Goal: Transaction & Acquisition: Purchase product/service

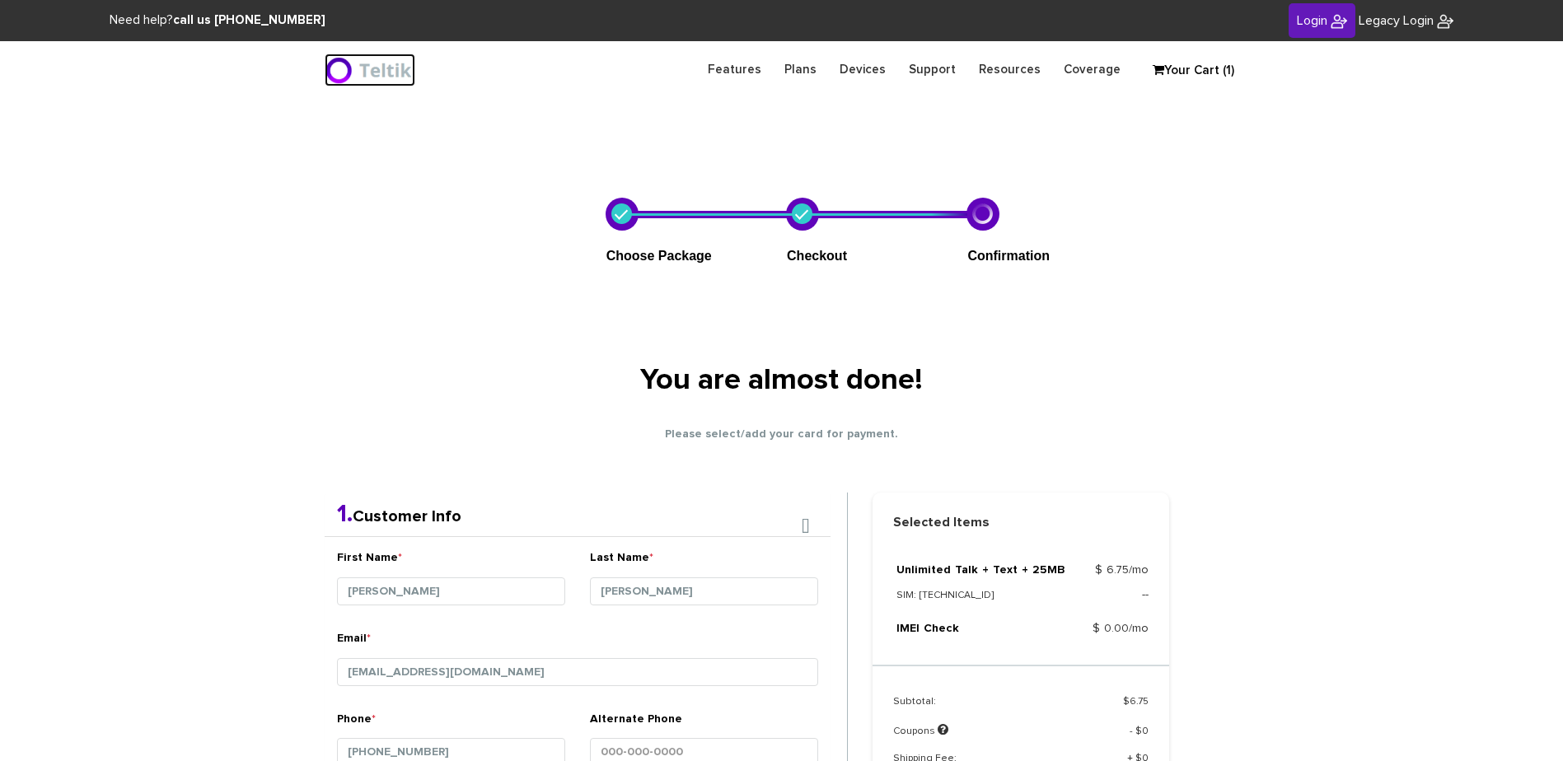
click at [342, 75] on img at bounding box center [370, 70] width 91 height 33
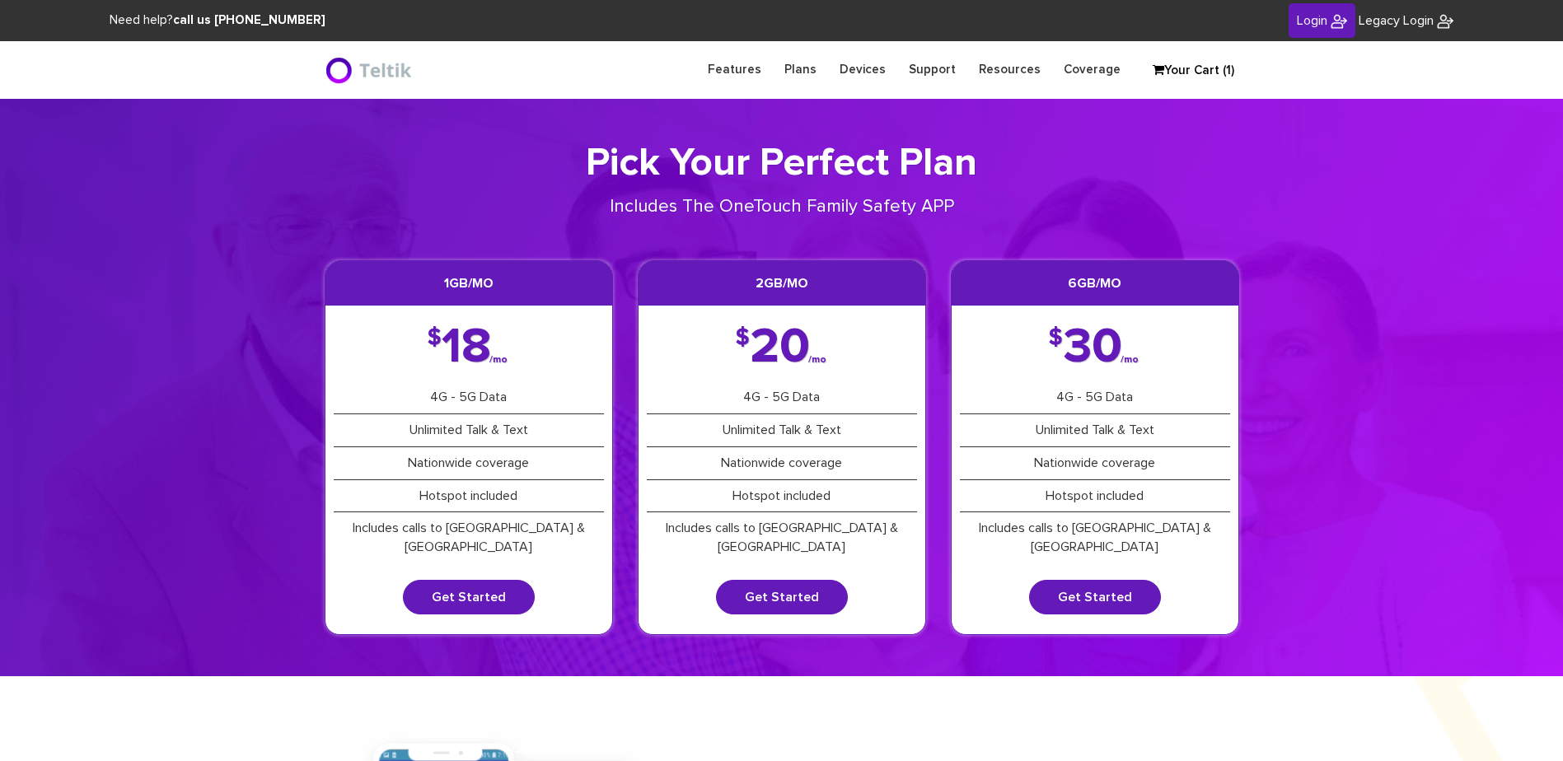
click at [1226, 67] on link "Your Cart (1)" at bounding box center [1185, 70] width 82 height 25
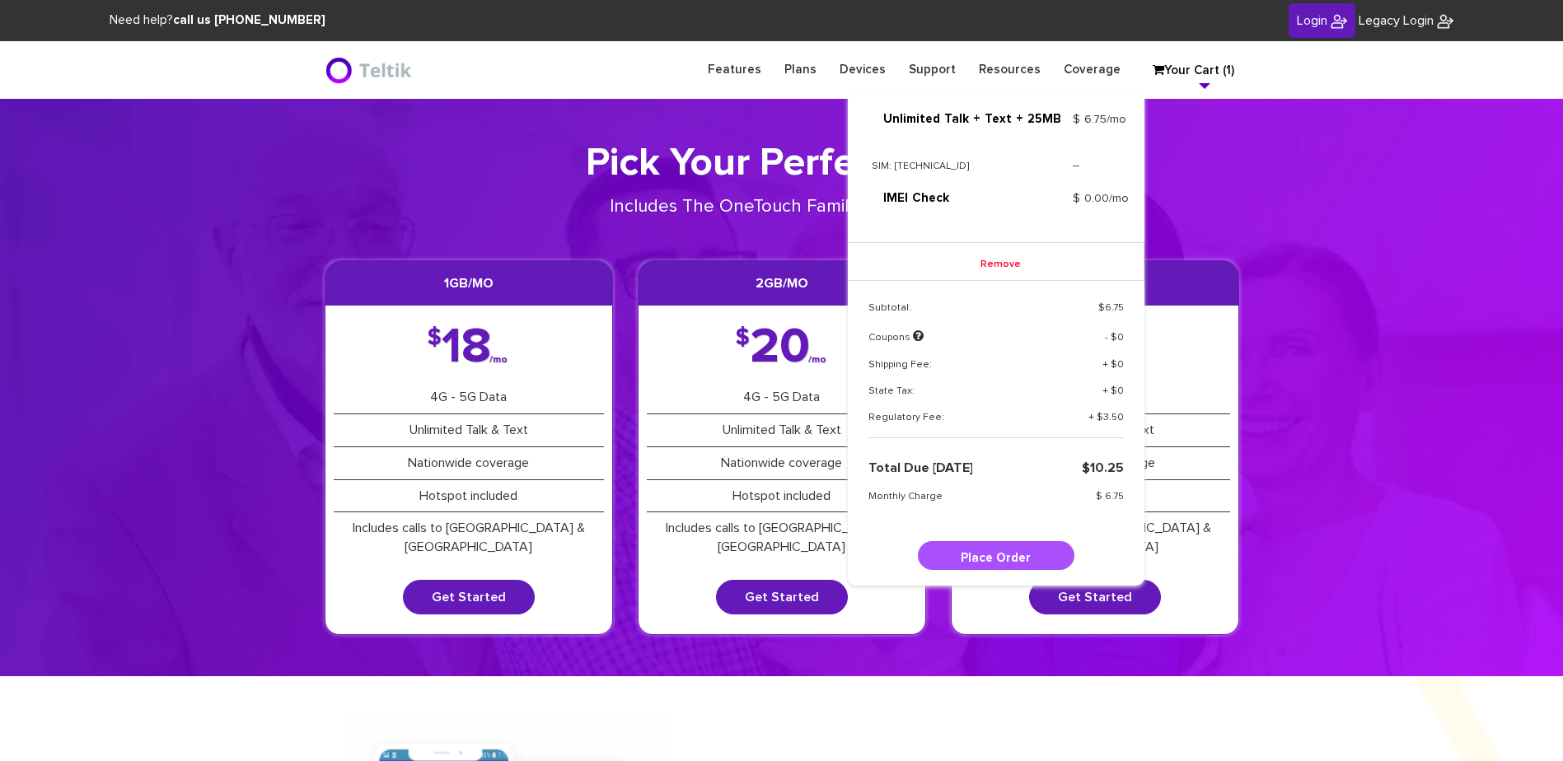
scroll to position [58, 0]
click at [984, 256] on link "Remove" at bounding box center [995, 262] width 73 height 25
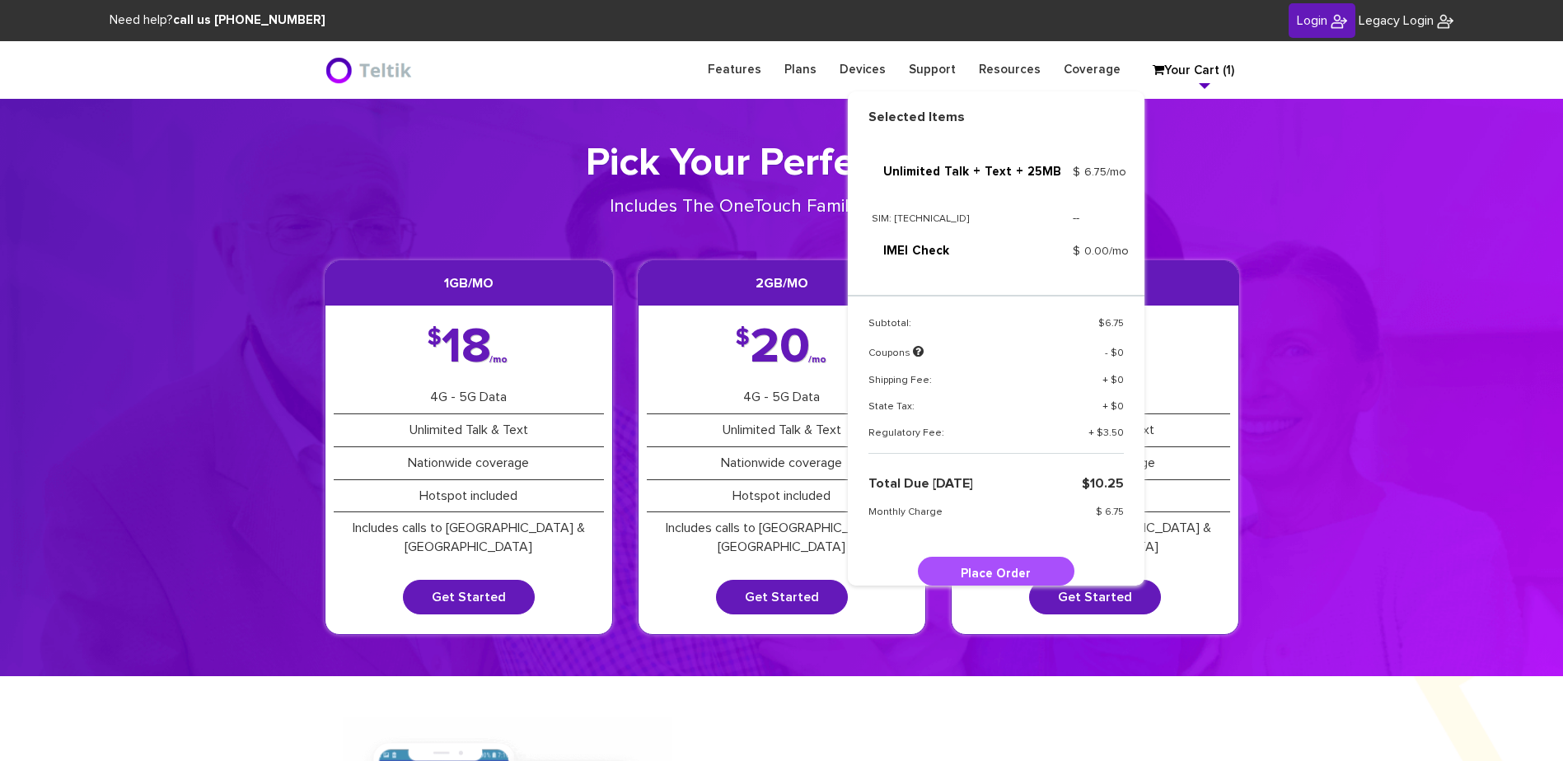
scroll to position [0, 0]
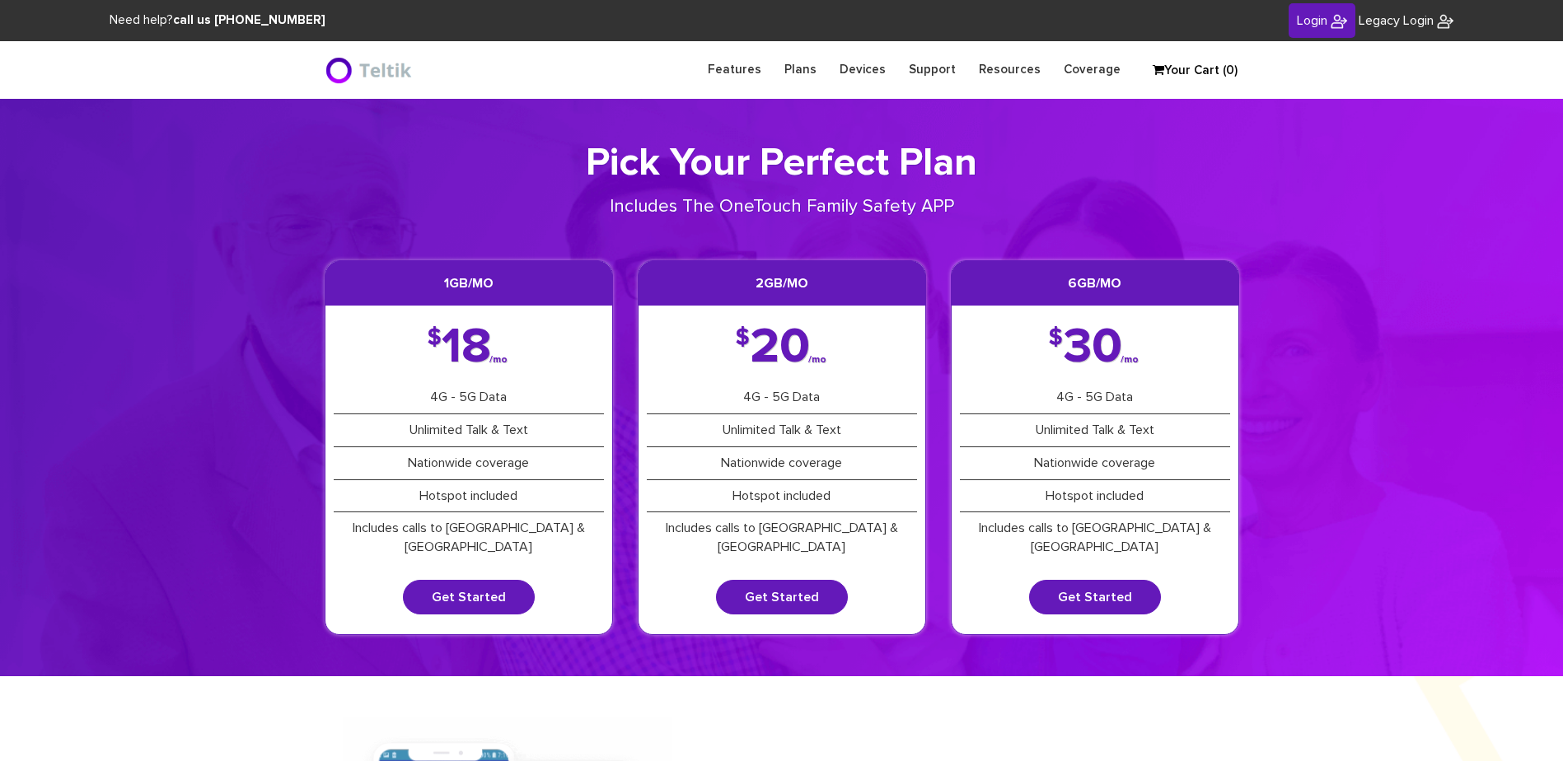
click at [1315, 30] on link "Login" at bounding box center [1321, 20] width 67 height 35
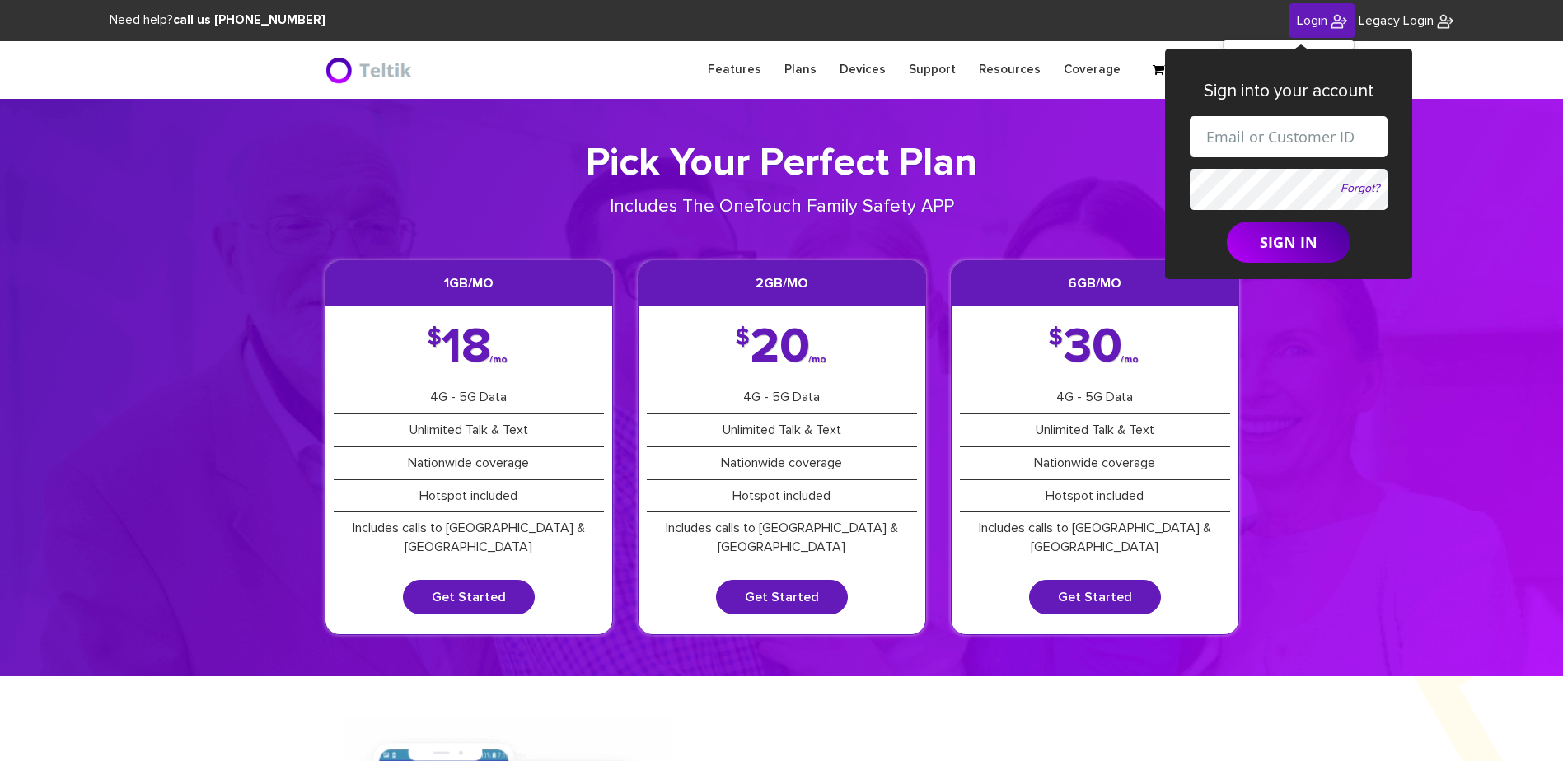
click at [1073, 189] on div "Pick Your Perfect Plan Includes The OneTouch Family Safety APP 1GB/mo $ 18 /mo …" at bounding box center [781, 387] width 939 height 495
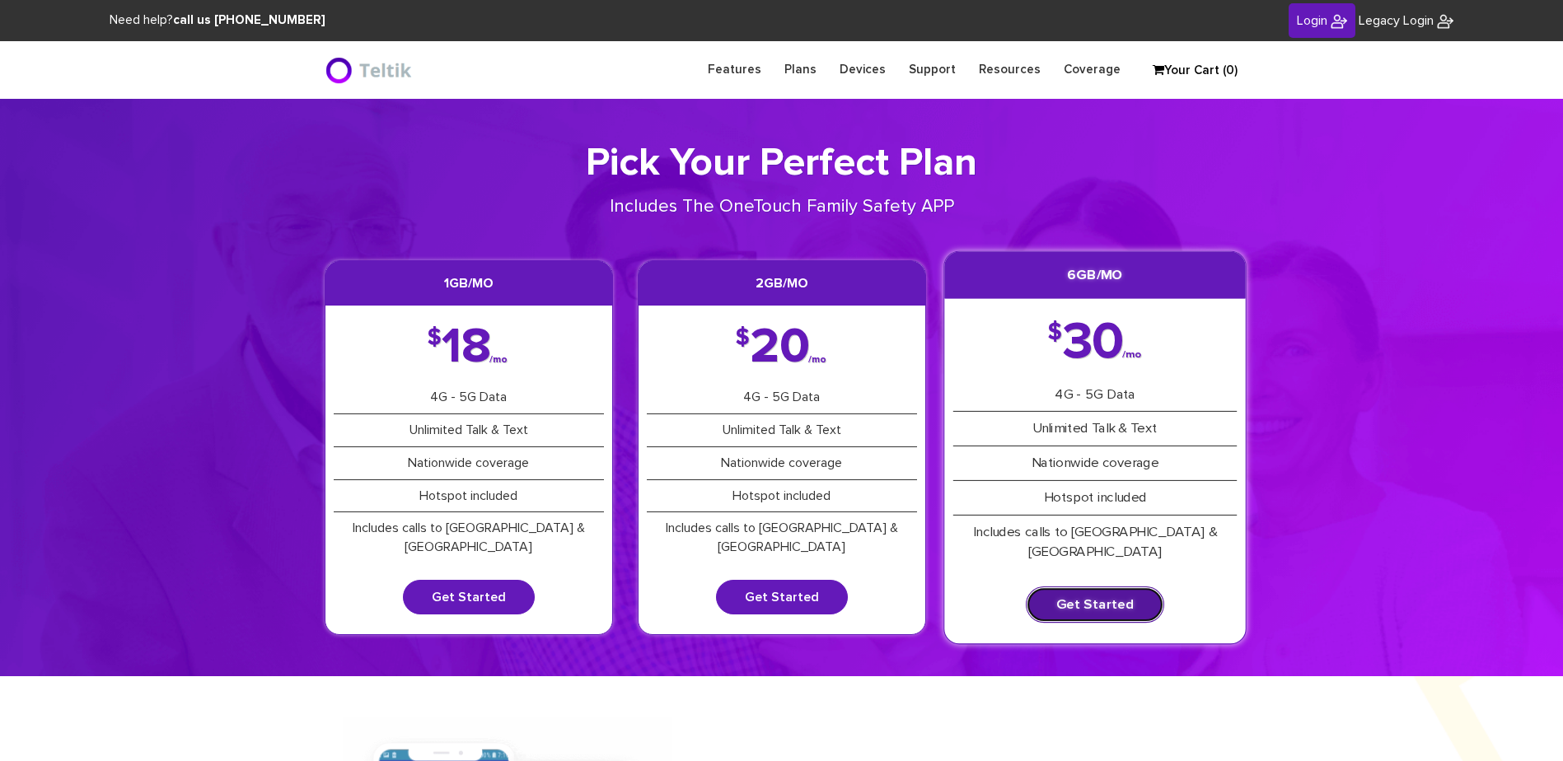
click at [1140, 595] on link "Get Started" at bounding box center [1095, 605] width 138 height 36
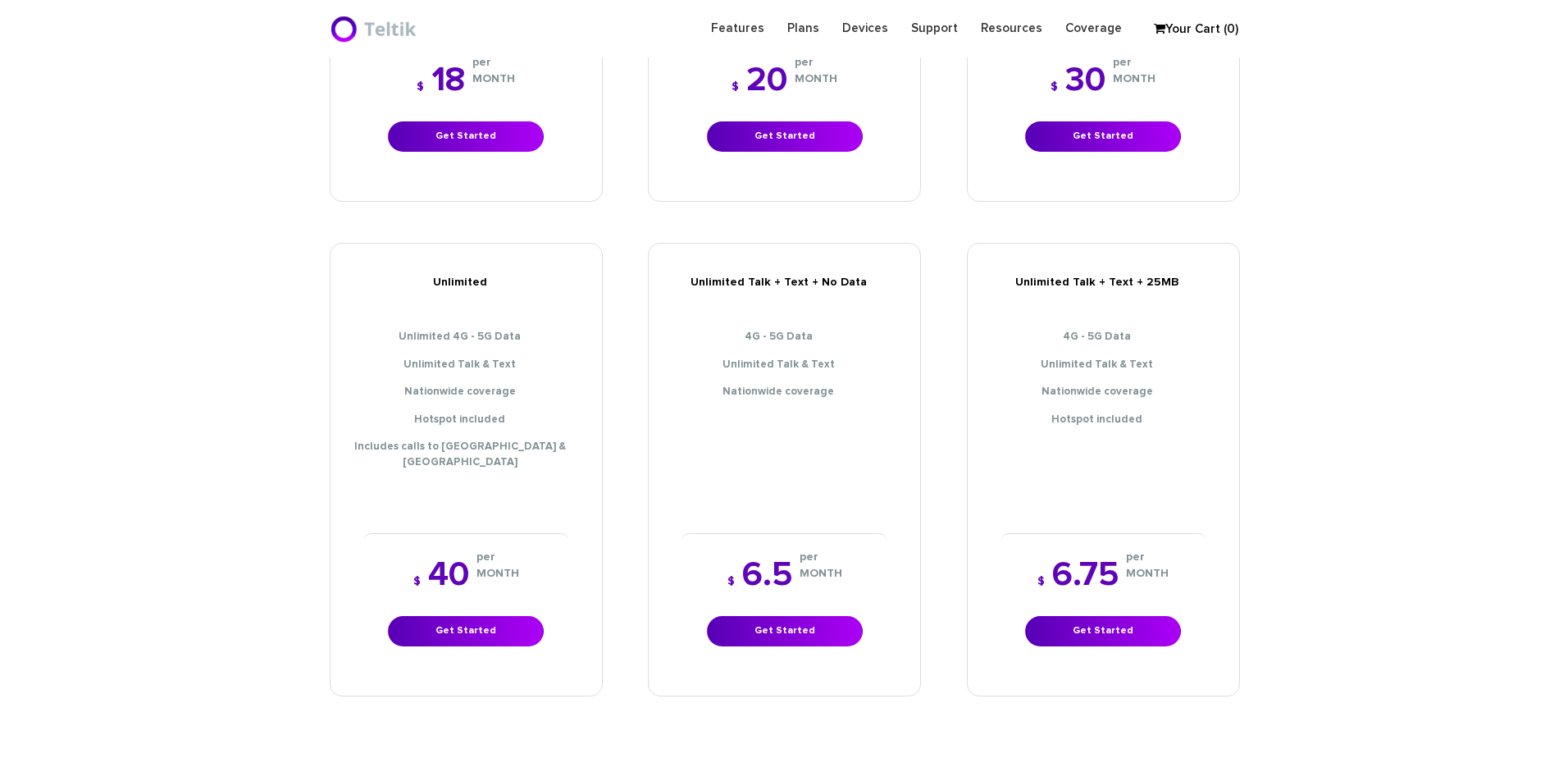
scroll to position [738, 0]
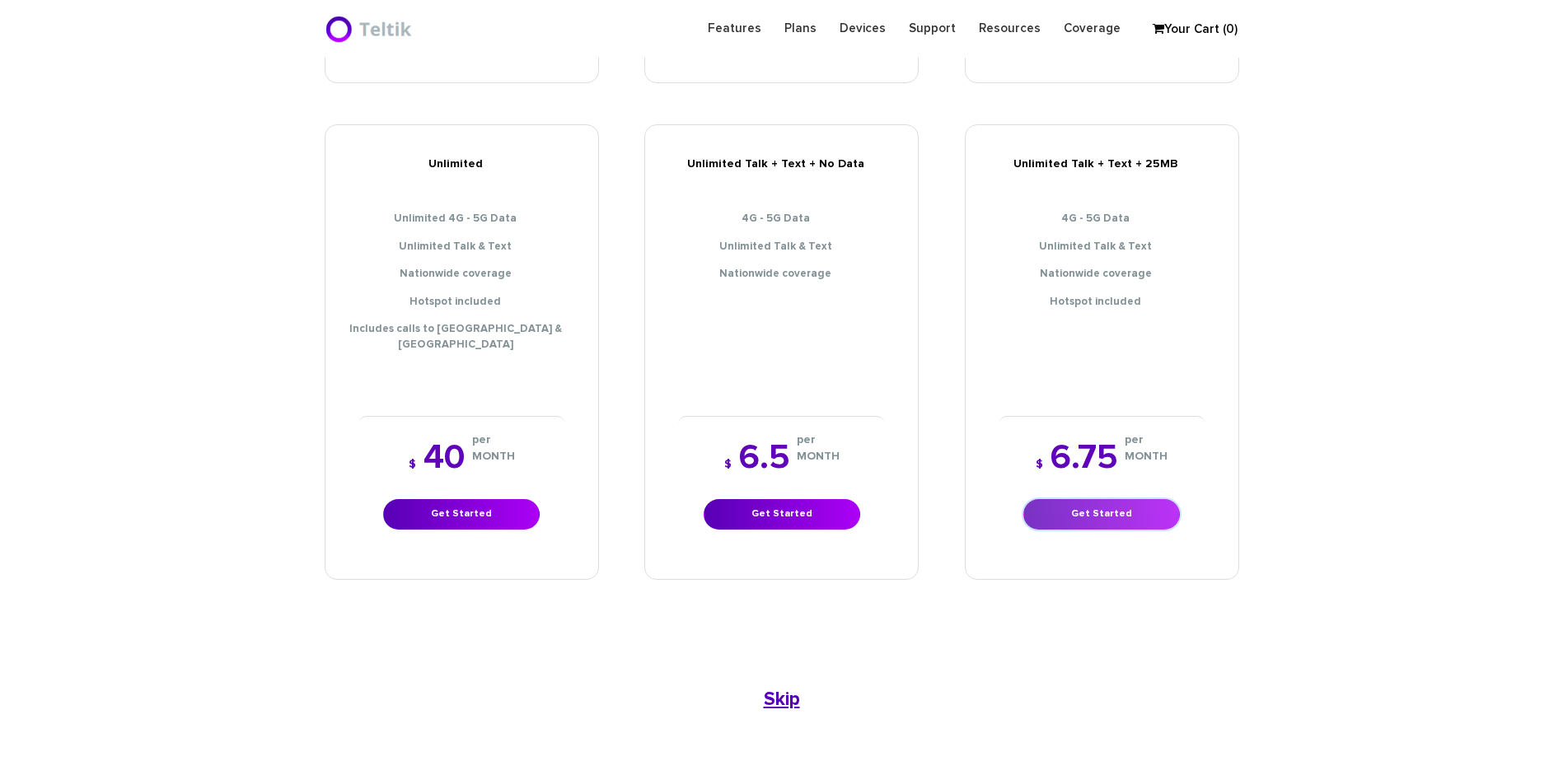
click at [1064, 499] on link "Get Started" at bounding box center [1101, 514] width 157 height 30
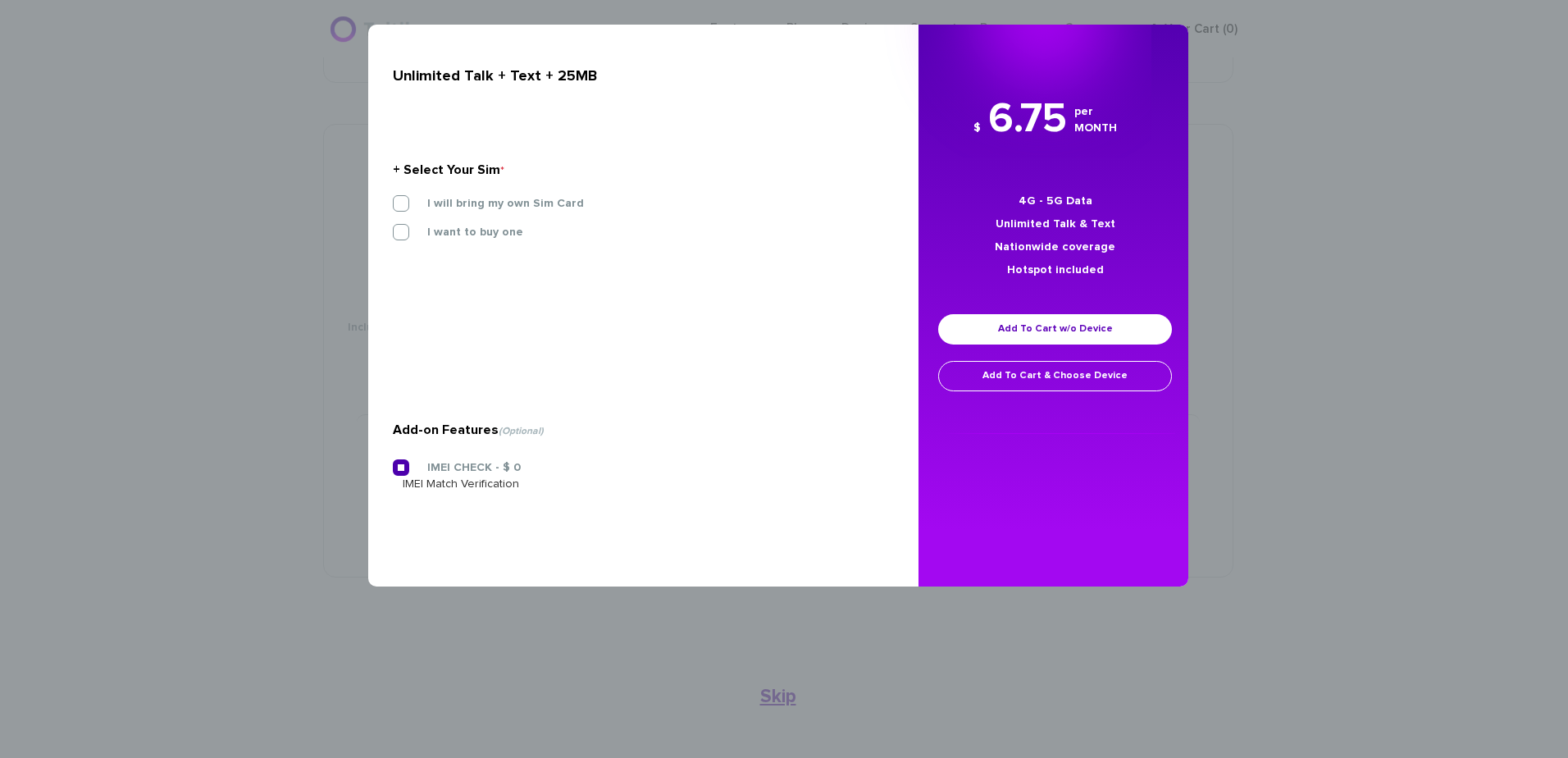
click at [406, 217] on div "I will bring my own Sim Card" at bounding box center [637, 209] width 515 height 29
click at [403, 202] on label "I will bring my own Sim Card" at bounding box center [494, 203] width 181 height 15
click at [393, 198] on input "I will bring my own Sim Card" at bounding box center [393, 198] width 0 height 0
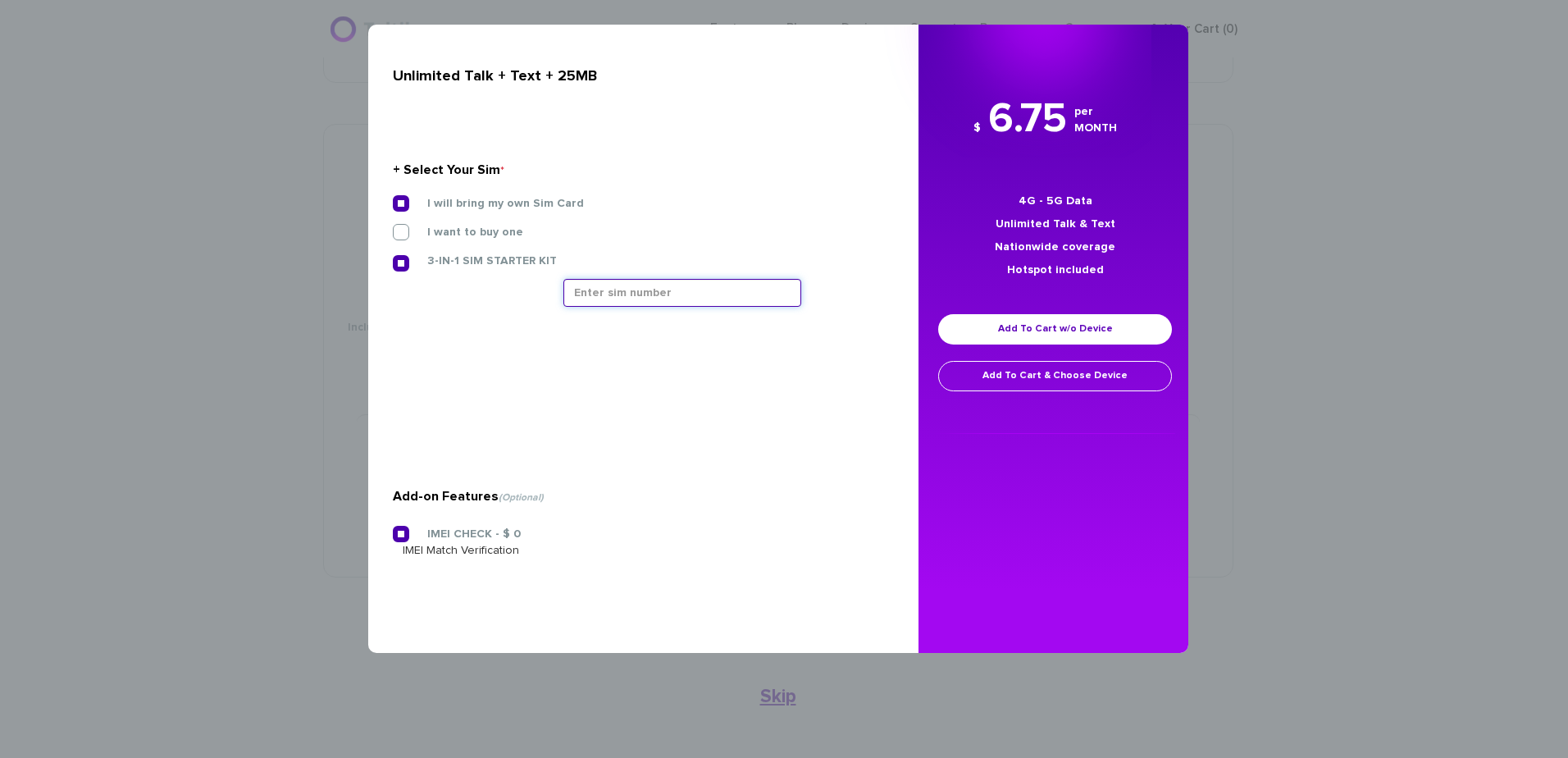
click at [622, 292] on input "text" at bounding box center [682, 293] width 238 height 28
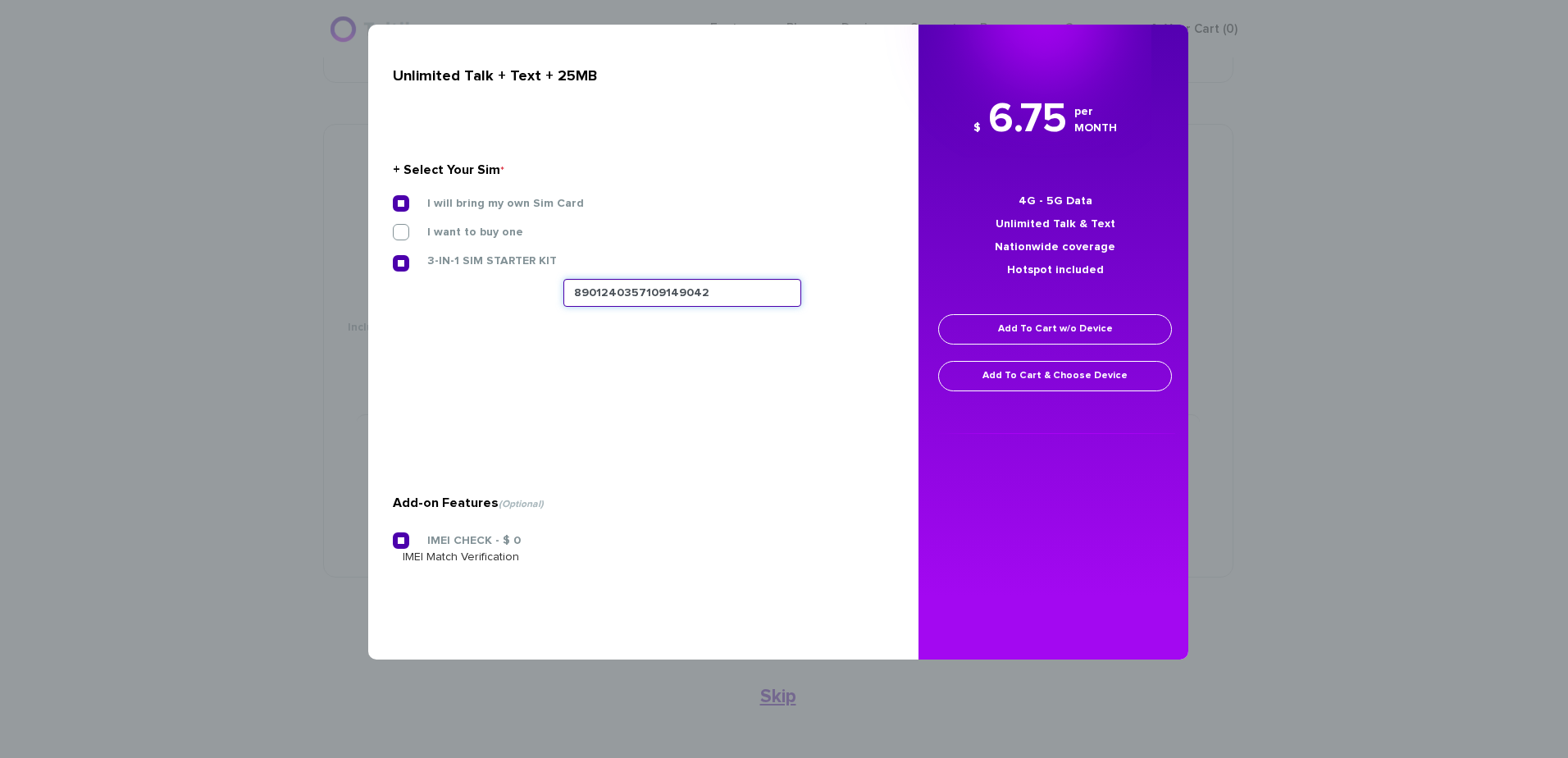
type input "8901240357109149042"
click at [1012, 338] on link "Add To Cart w/o Device" at bounding box center [1054, 330] width 234 height 30
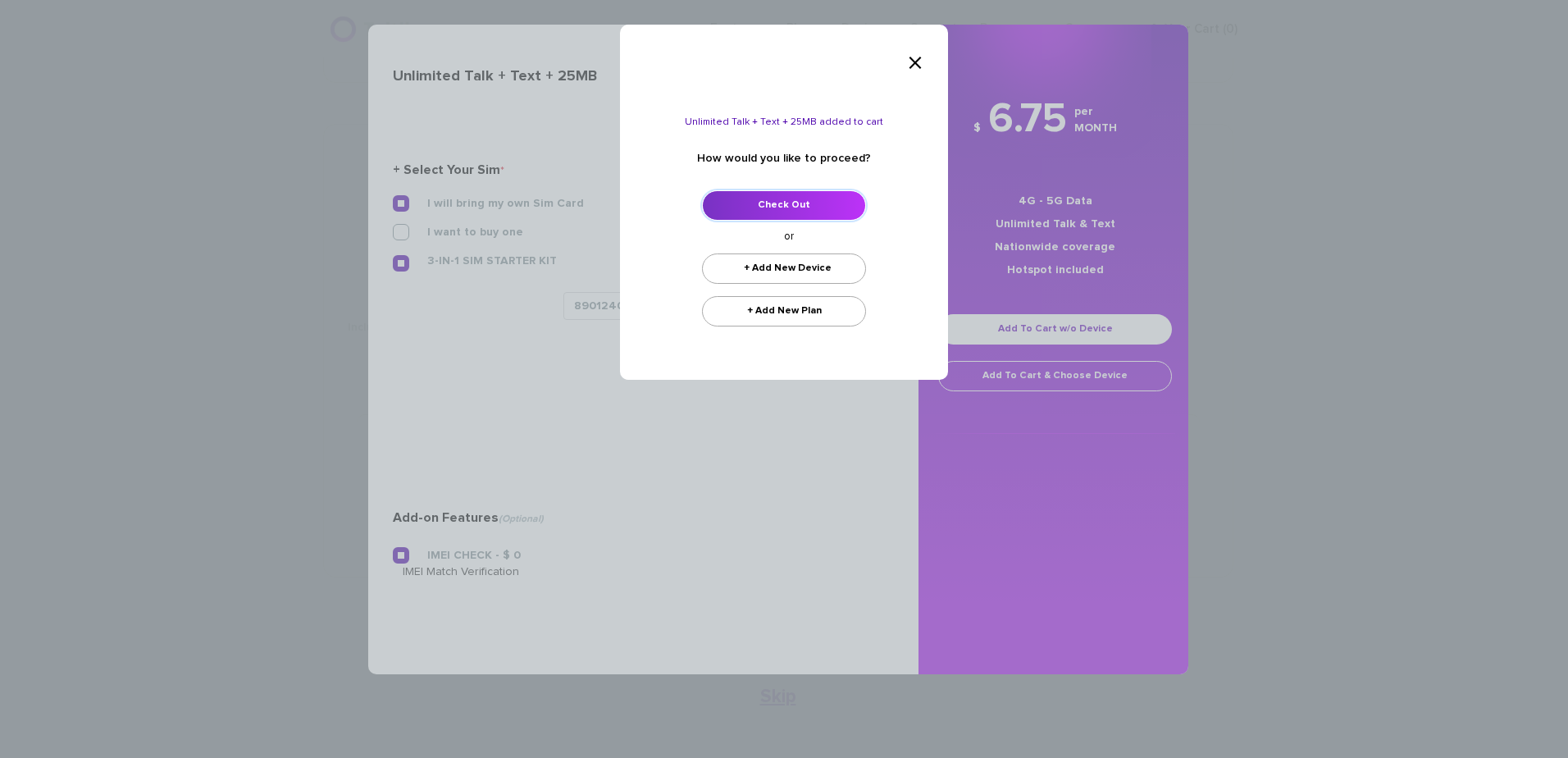
click at [794, 199] on link "Check Out" at bounding box center [784, 205] width 164 height 30
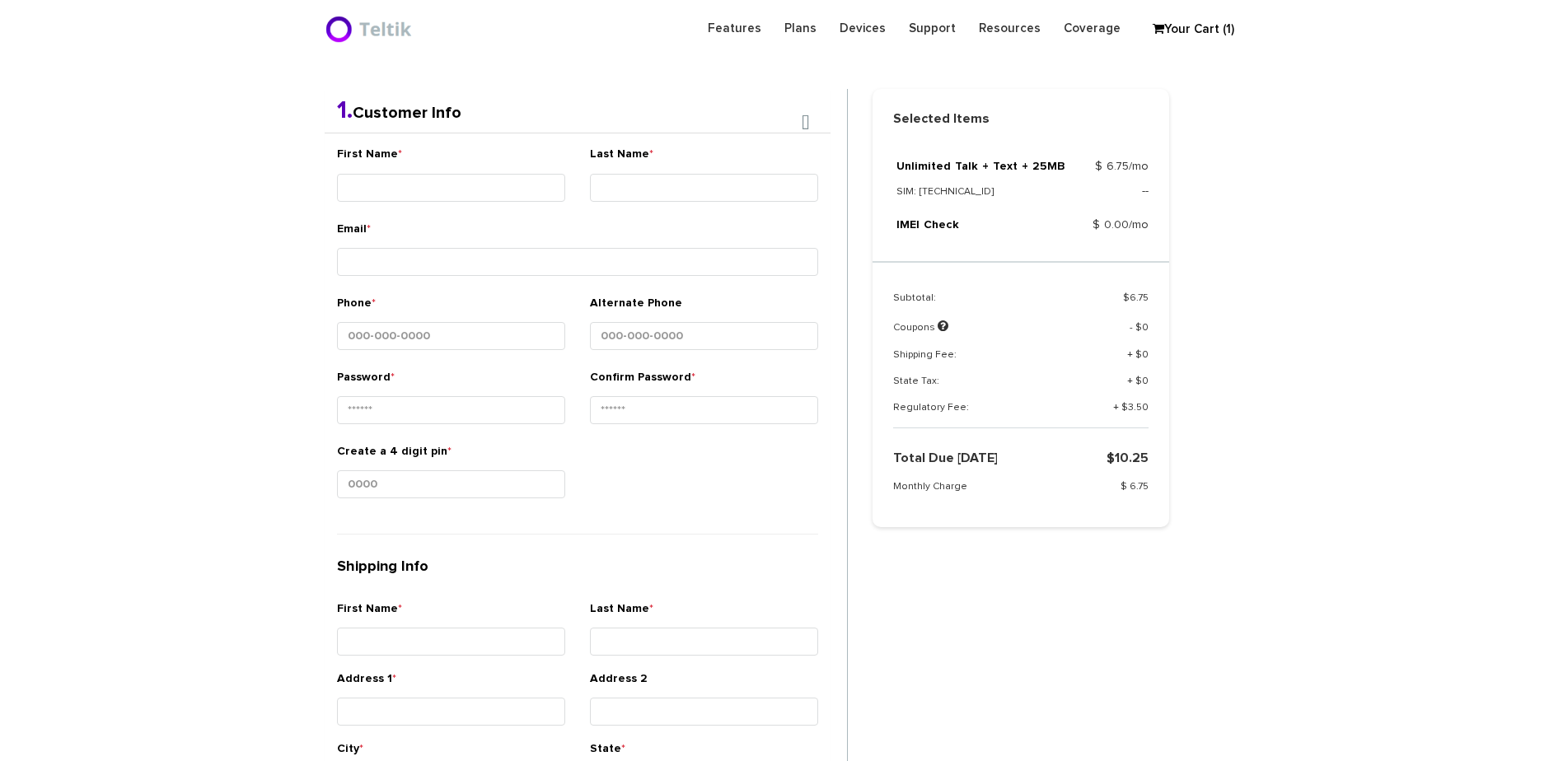
scroll to position [348, 0]
click at [452, 192] on input "First Name *" at bounding box center [451, 185] width 228 height 28
type input "Ner - Moshe"
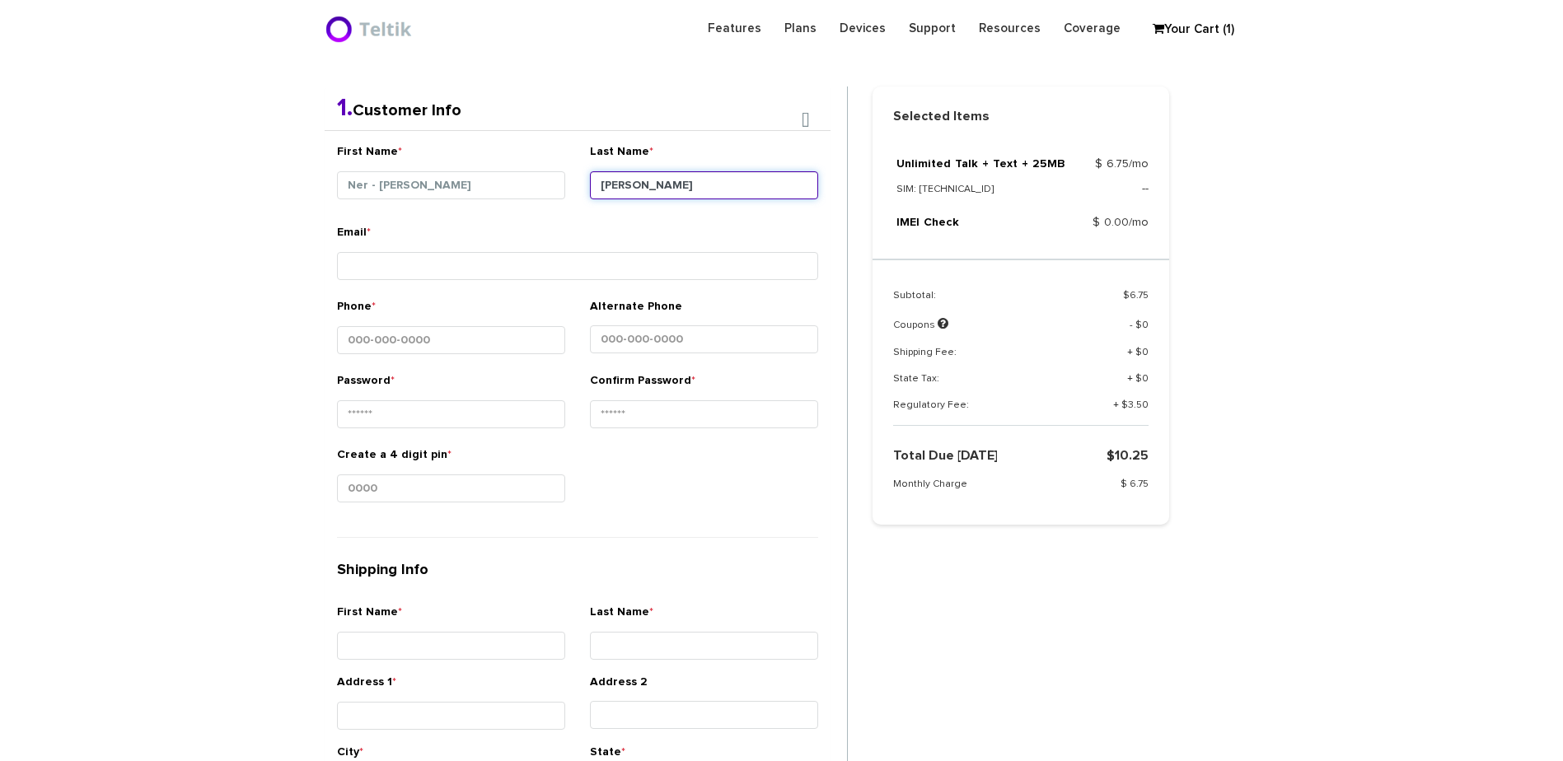
type input "Schmidt"
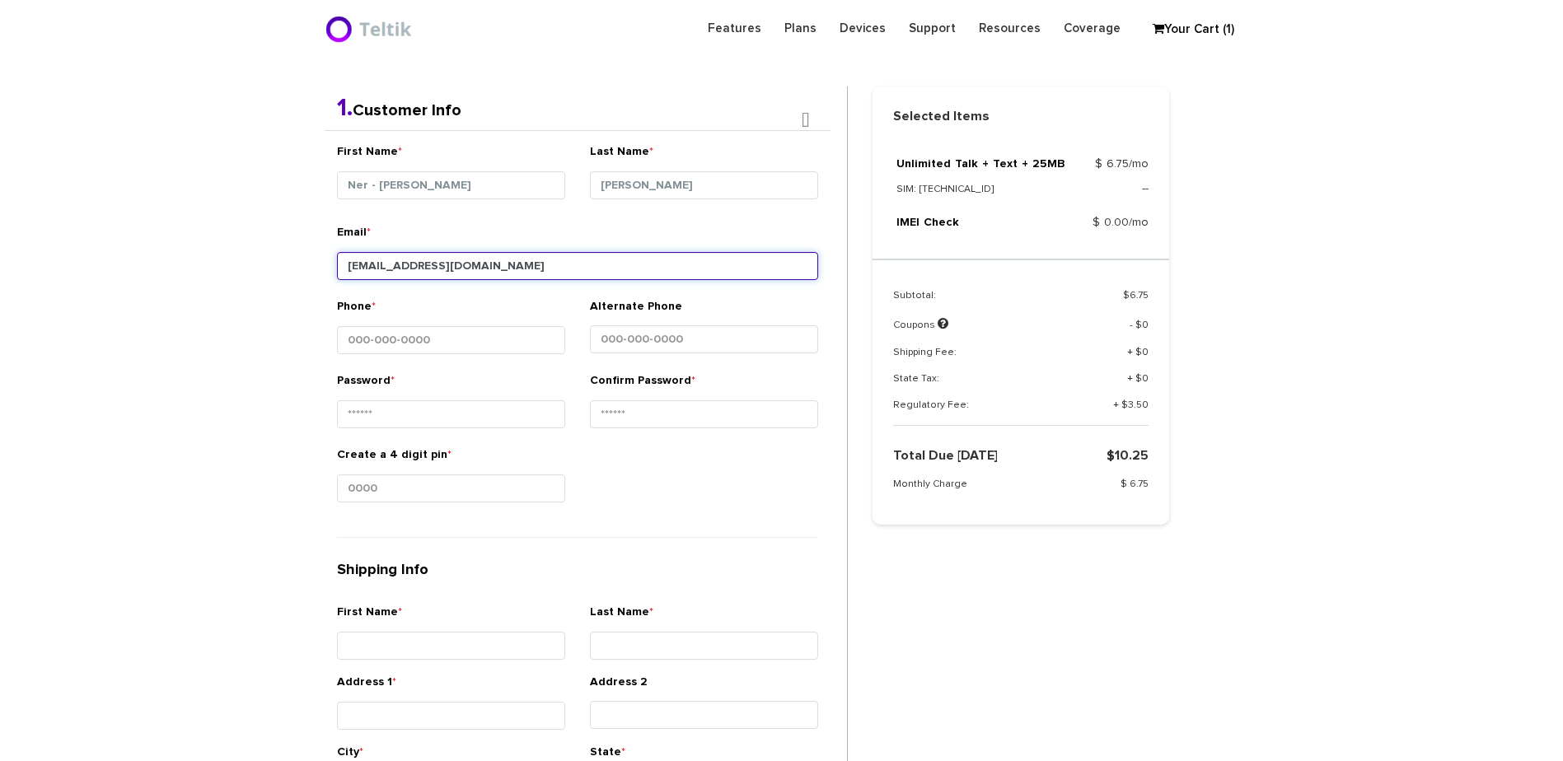
type input "moshepschmidt@gmail.com"
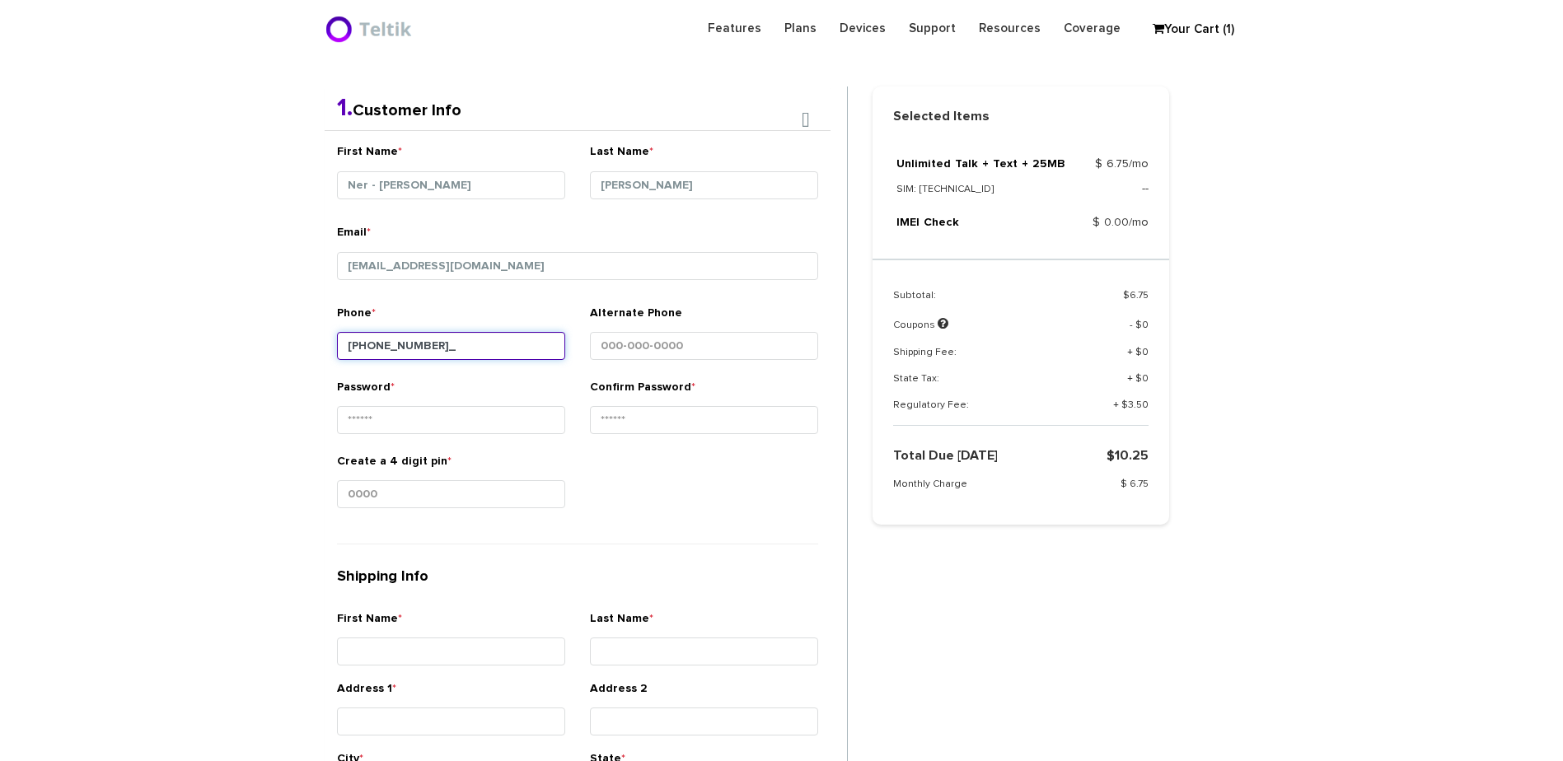
type input "516-660-0370"
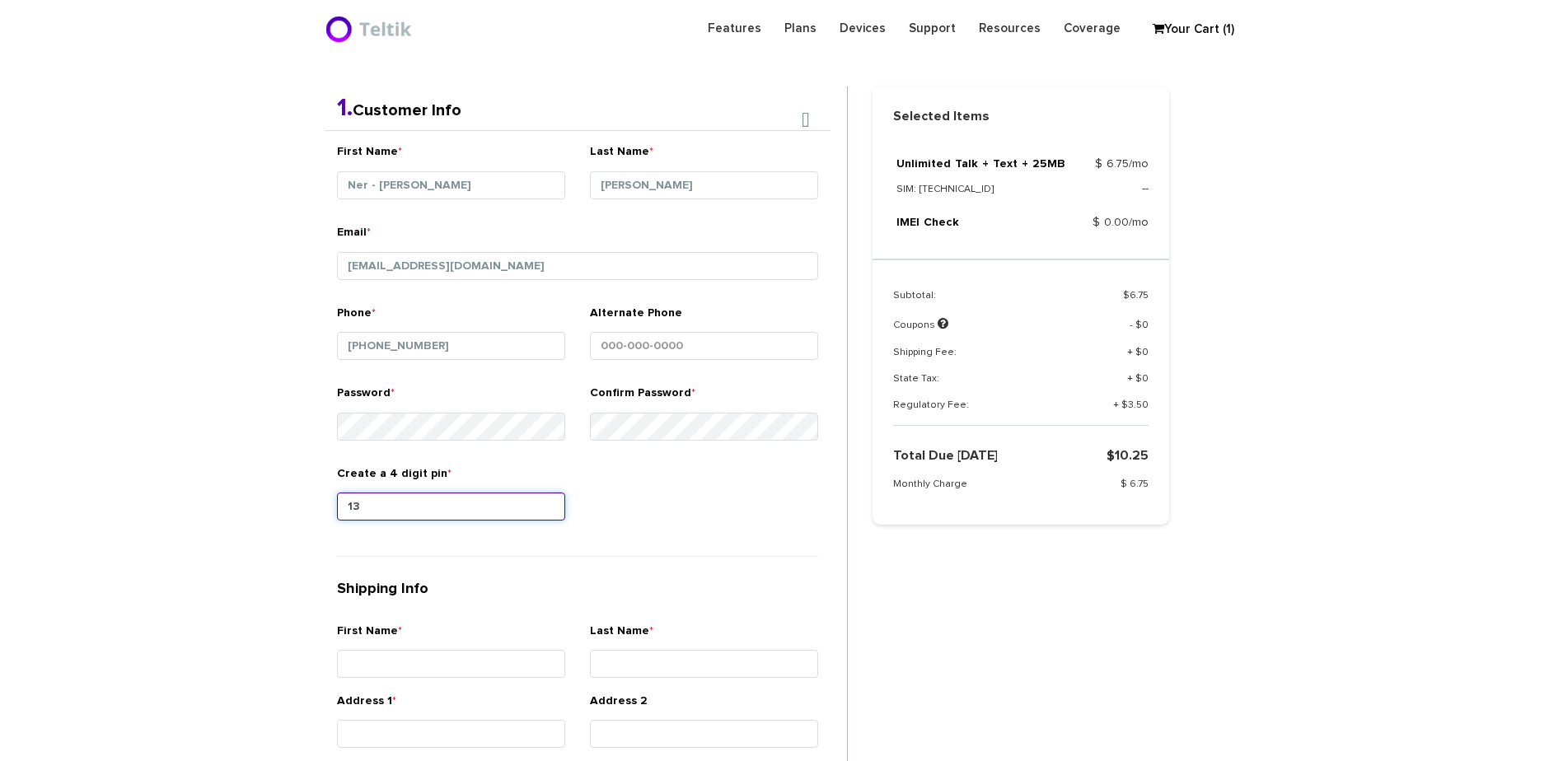
type input "1"
type input "1234"
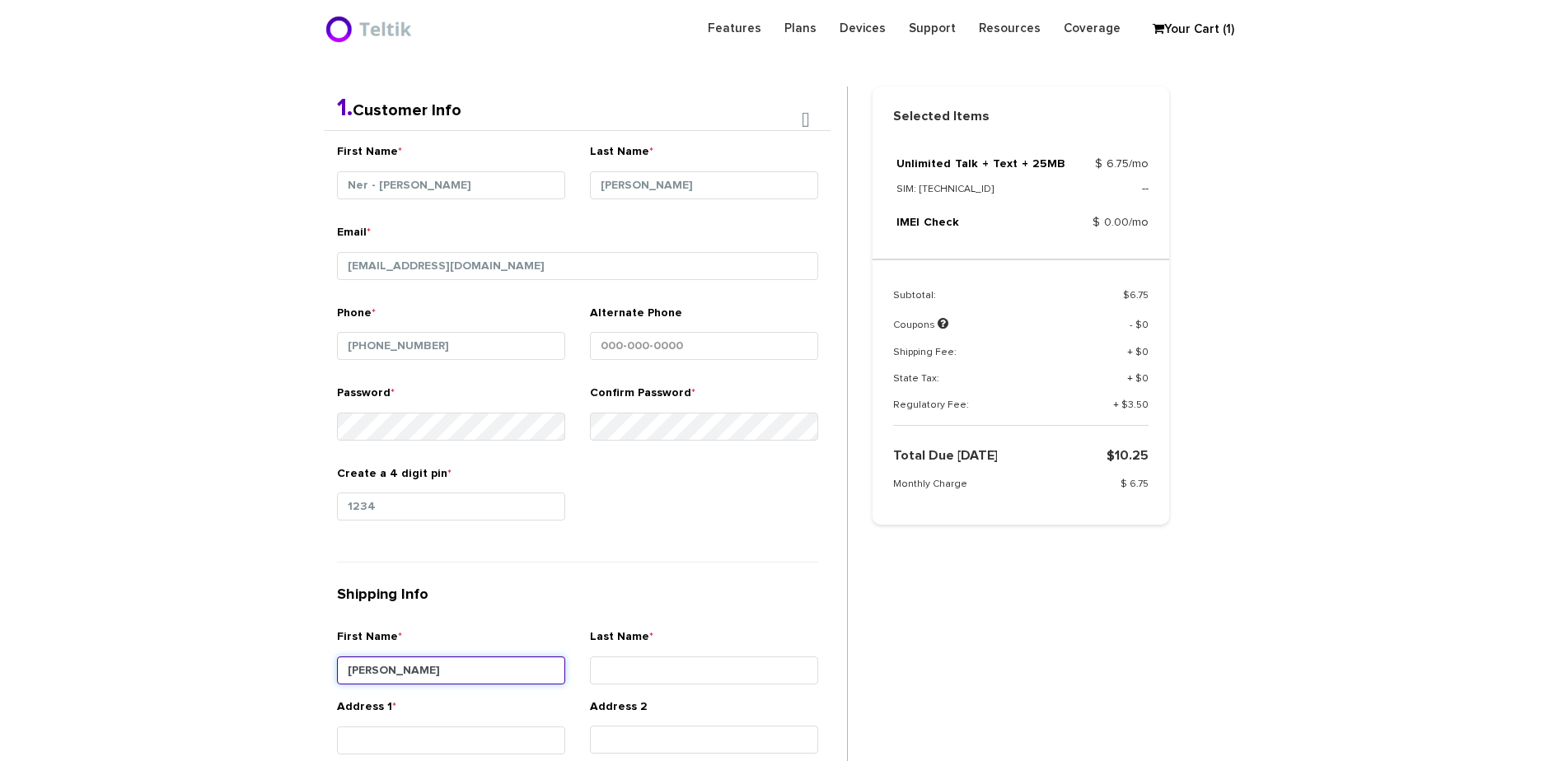
type input "Moshe"
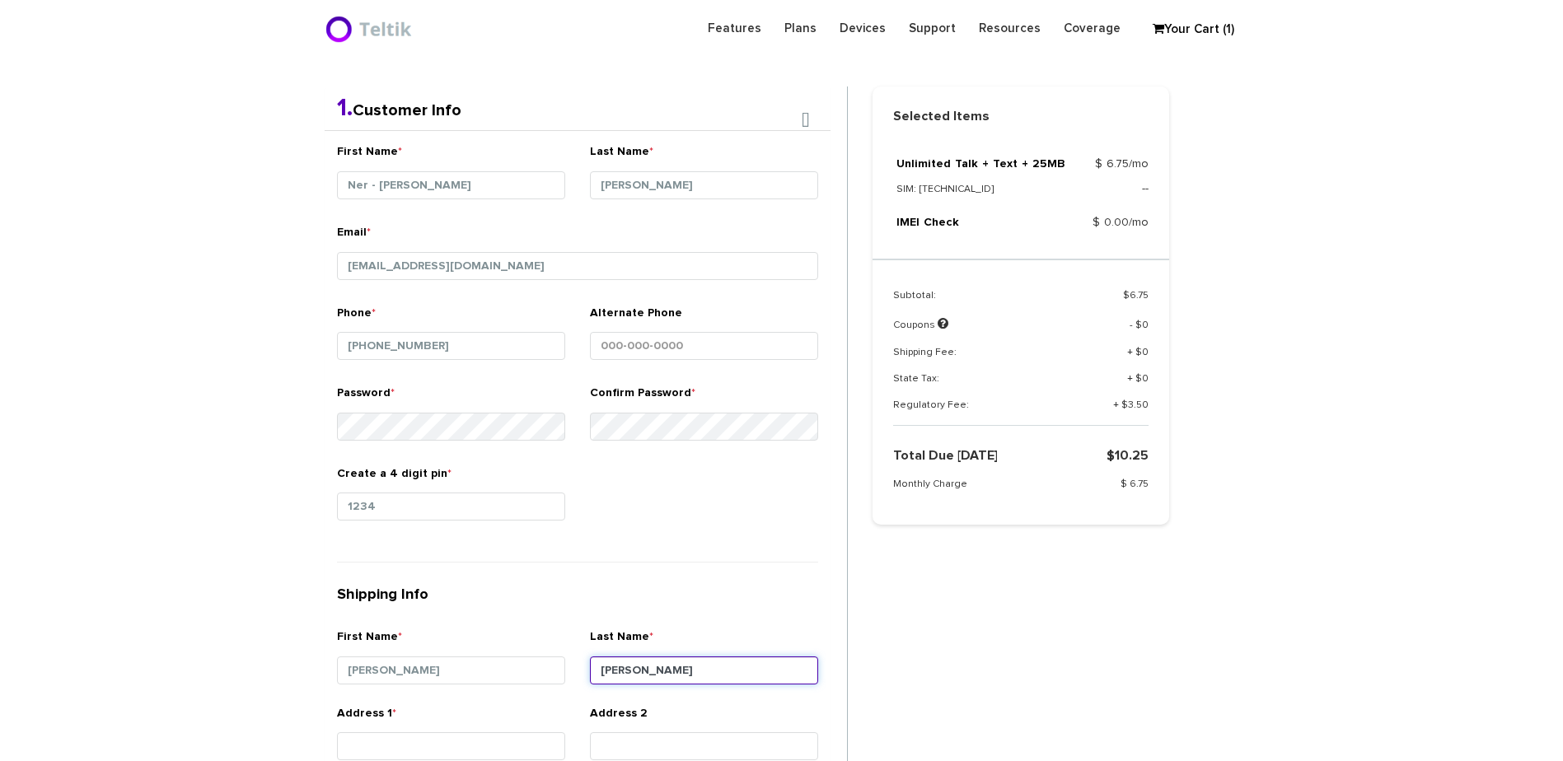
type input "Schmidt"
type input "38 Lenox Avenue"
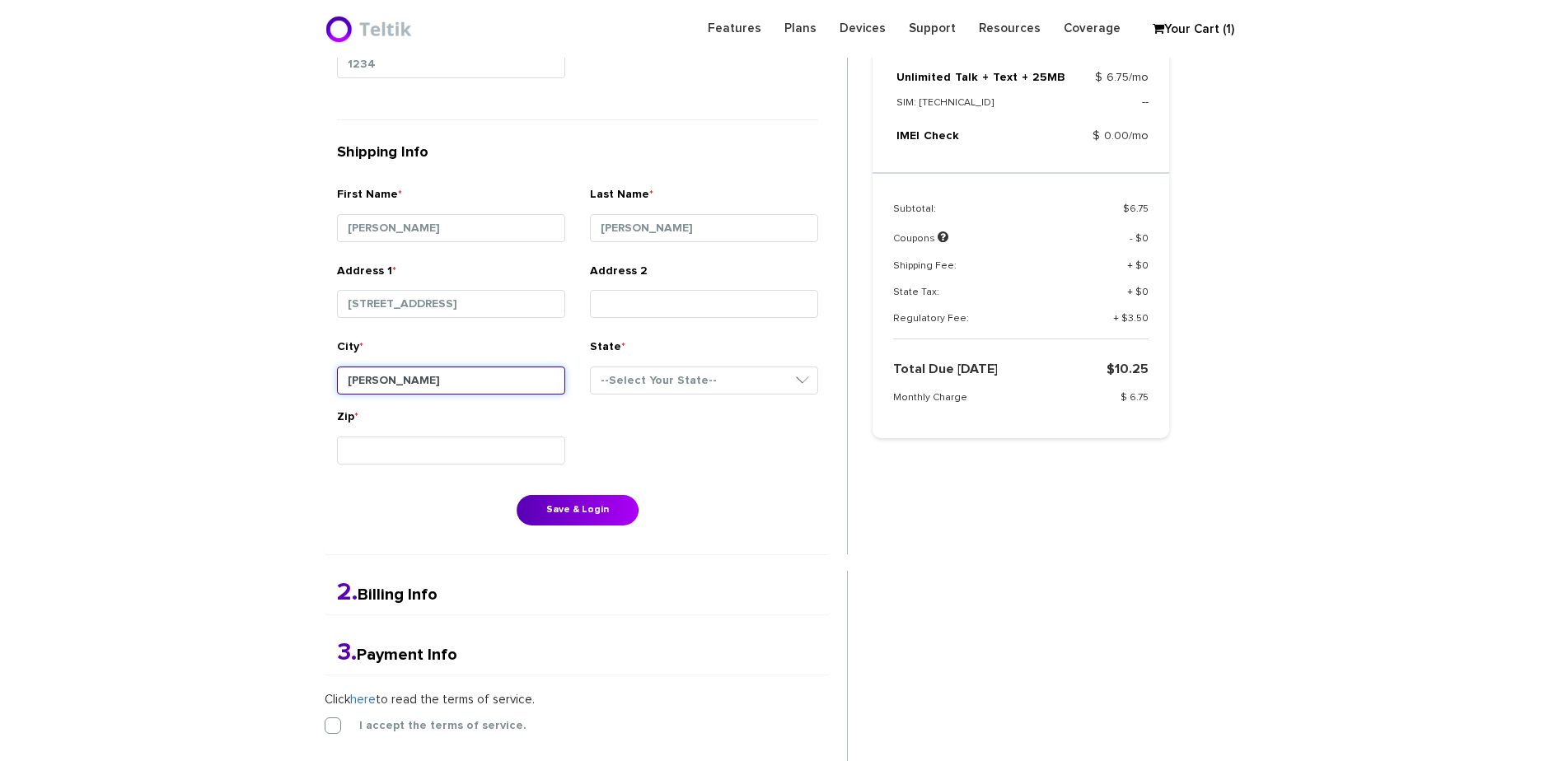
type input "Clifton"
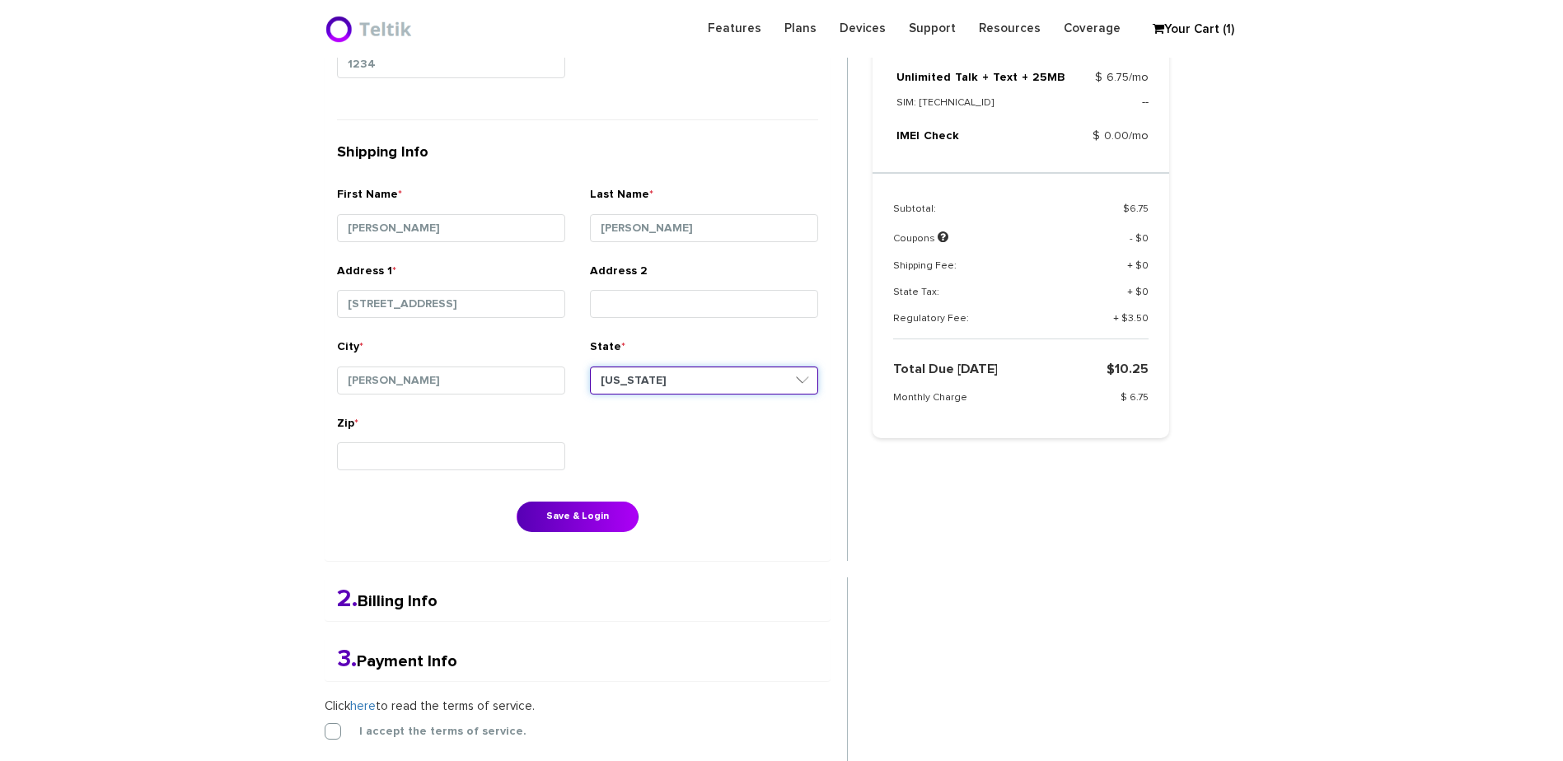
select select "NJ"
type input "07012"
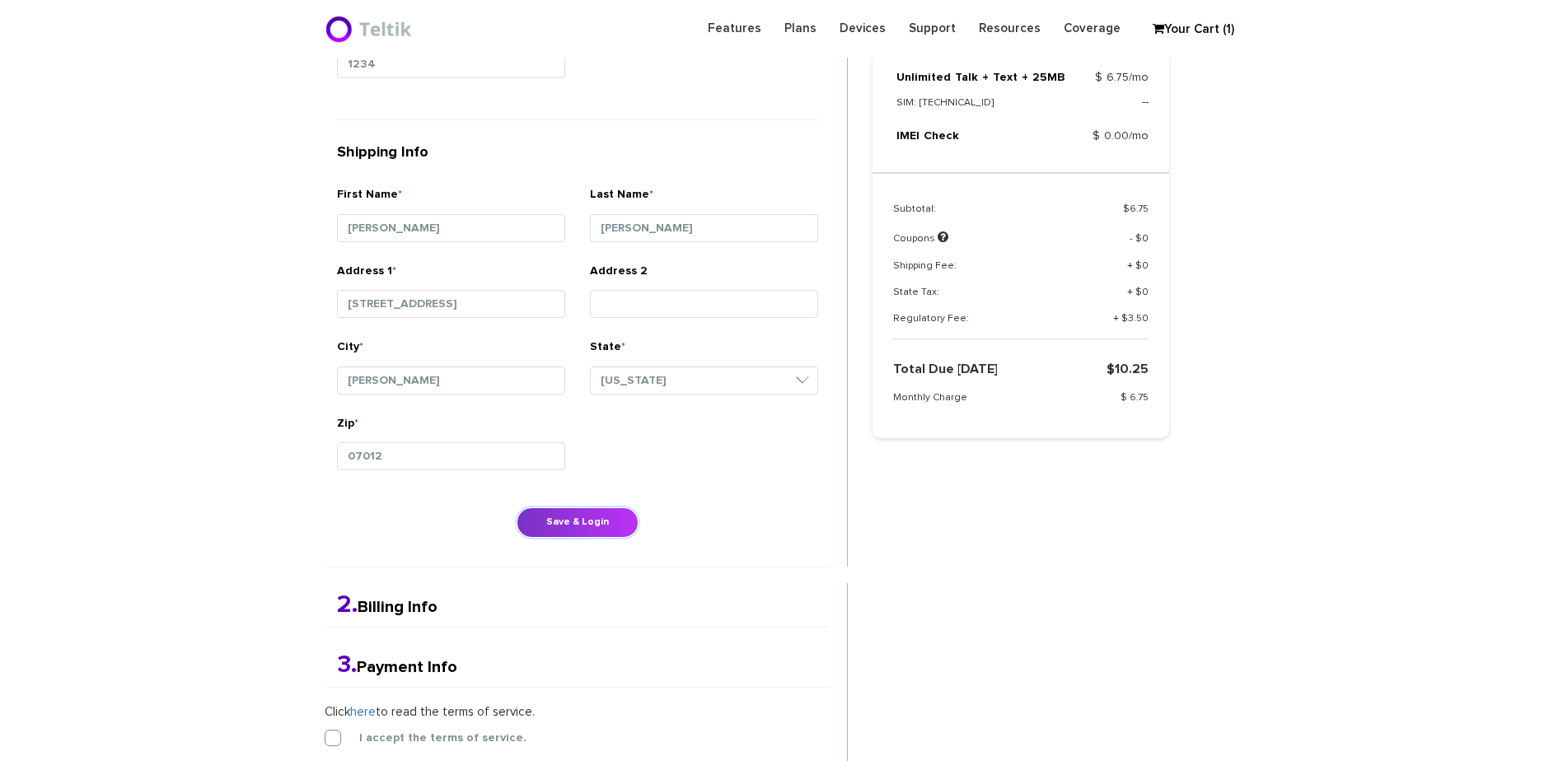
click at [586, 531] on button "Save & Login" at bounding box center [578, 522] width 122 height 30
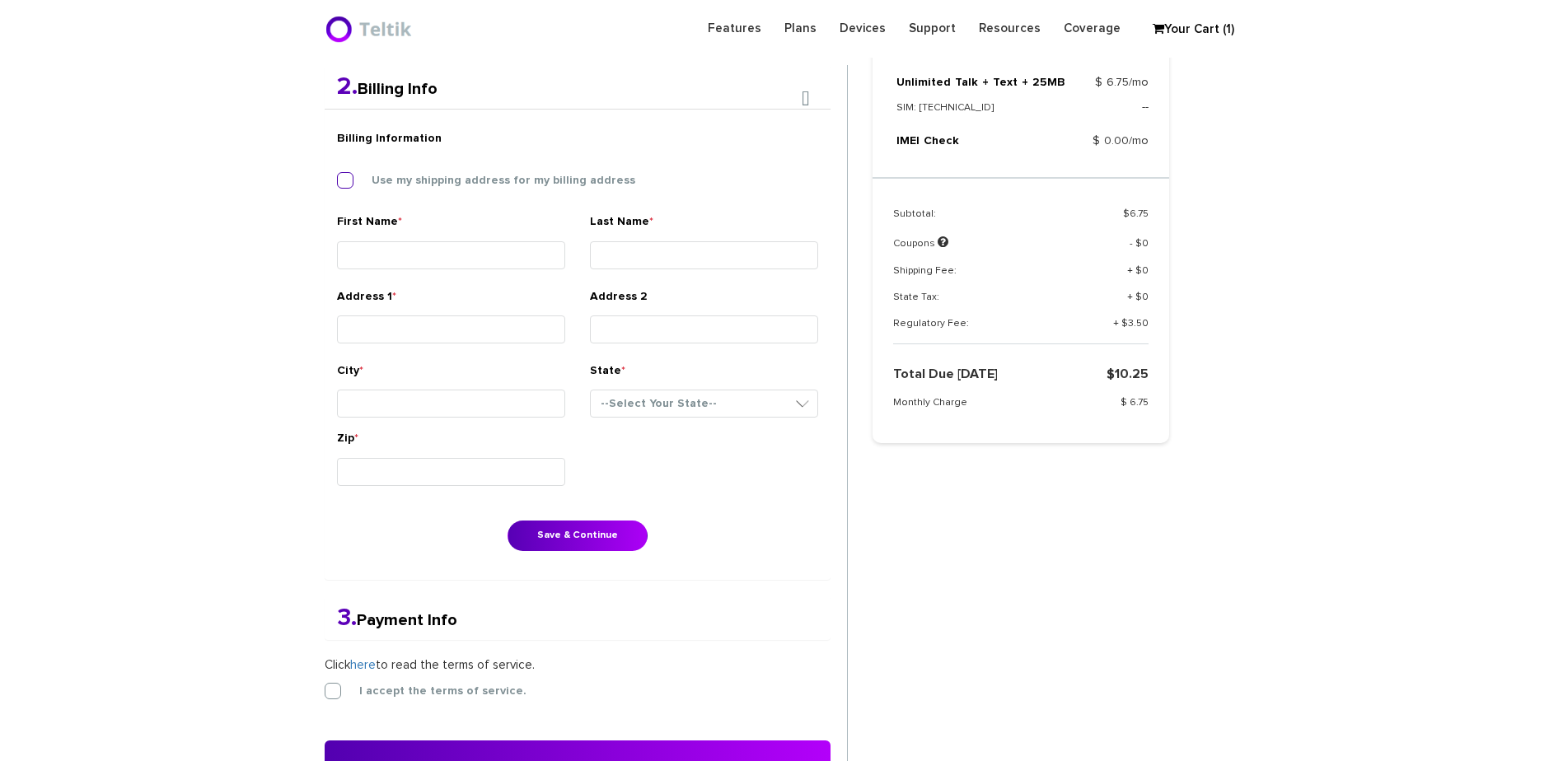
scroll to position [429, 0]
click at [461, 180] on label "Use my shipping address for my billing address" at bounding box center [491, 181] width 288 height 15
click at [459, 185] on label "Use my shipping address for my billing address" at bounding box center [491, 181] width 288 height 15
click at [337, 176] on input "Use my shipping address for my billing address" at bounding box center [337, 176] width 0 height 0
type input "Moshe"
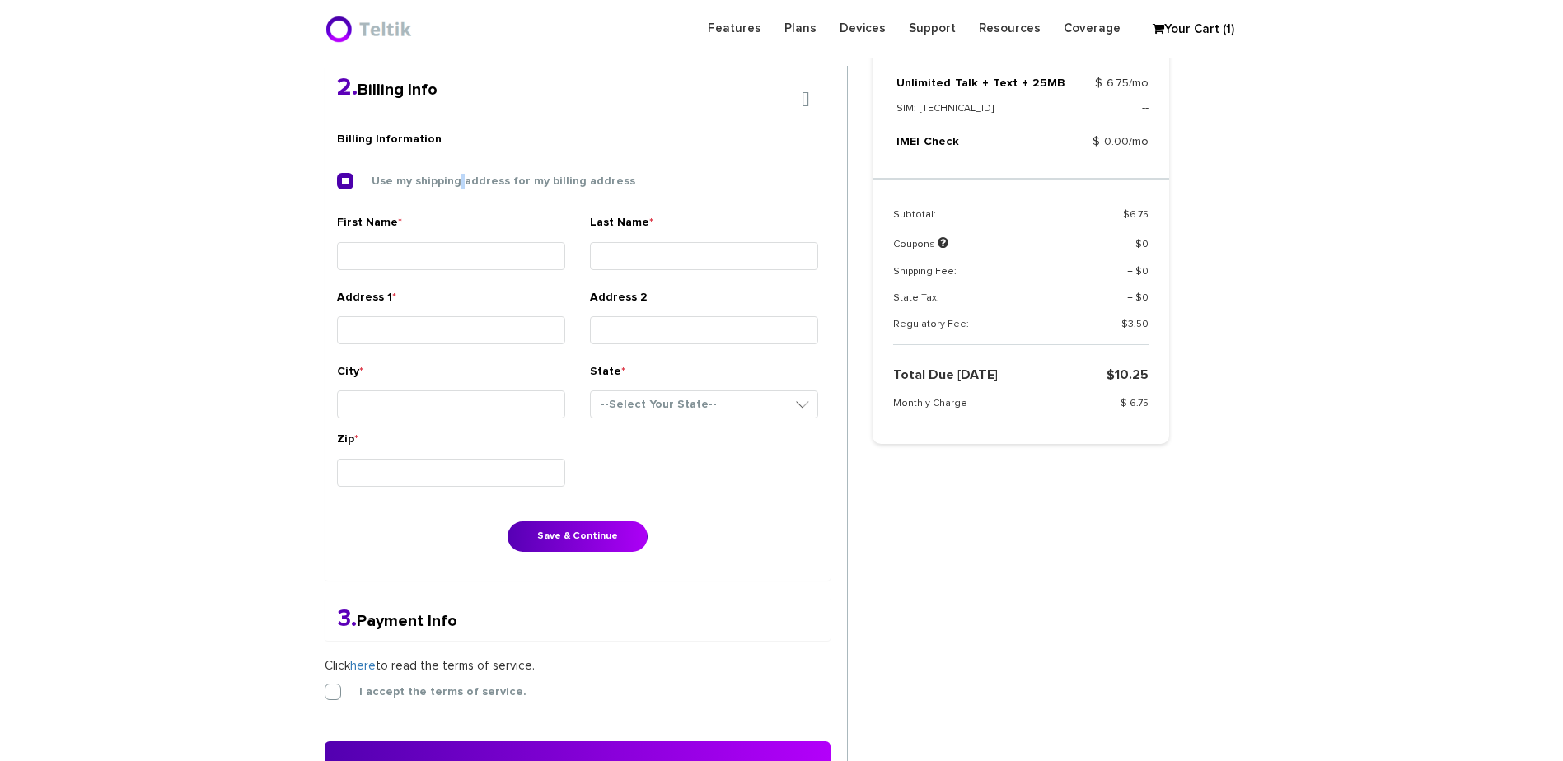
type input "Schmidt"
type input "38 Lenox Avenue"
type input "Clifton"
select select "NJ"
click at [557, 532] on button "Save & Continue" at bounding box center [577, 536] width 140 height 30
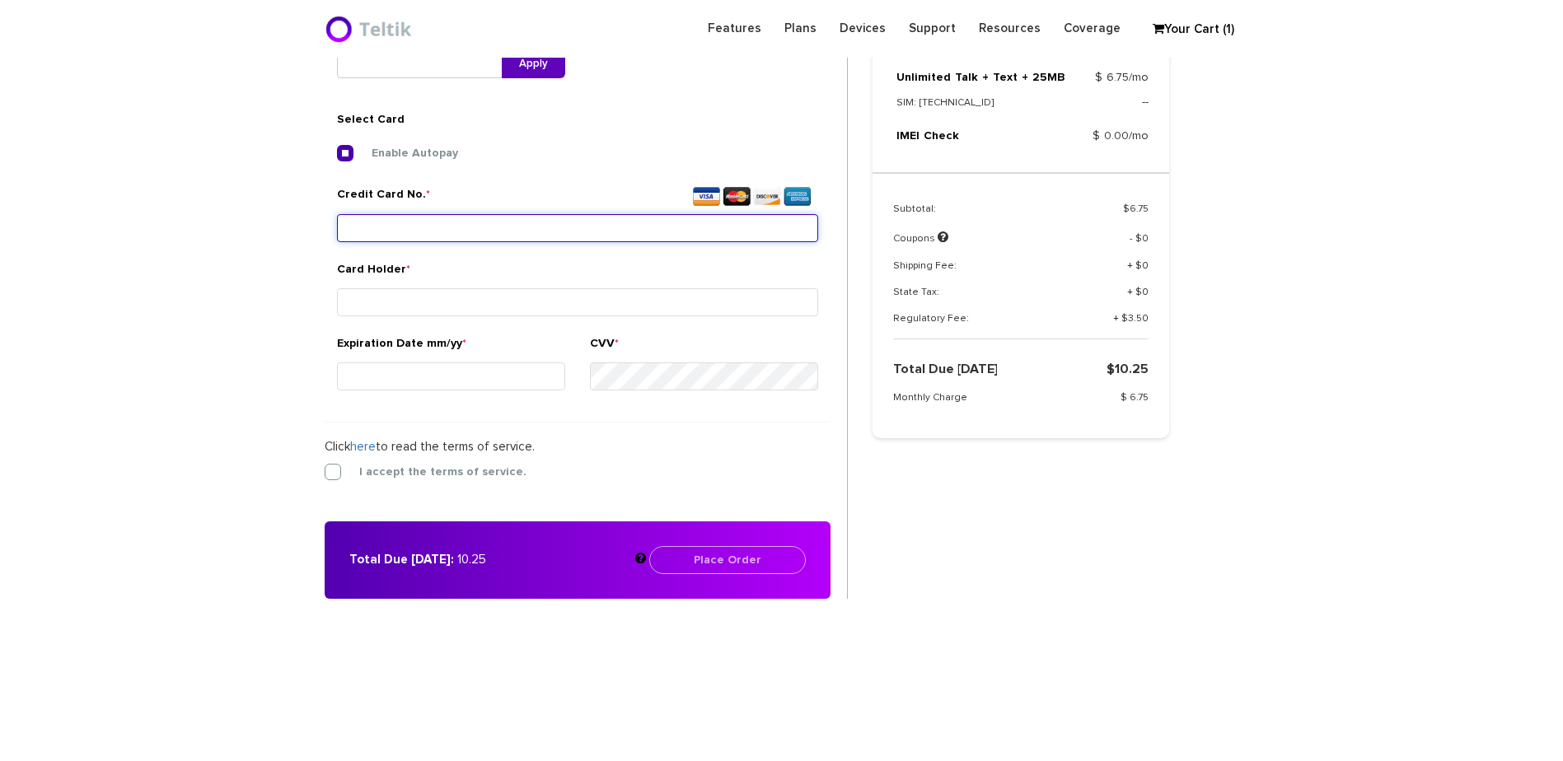
click at [455, 238] on input "Credit Card No. *" at bounding box center [577, 228] width 481 height 28
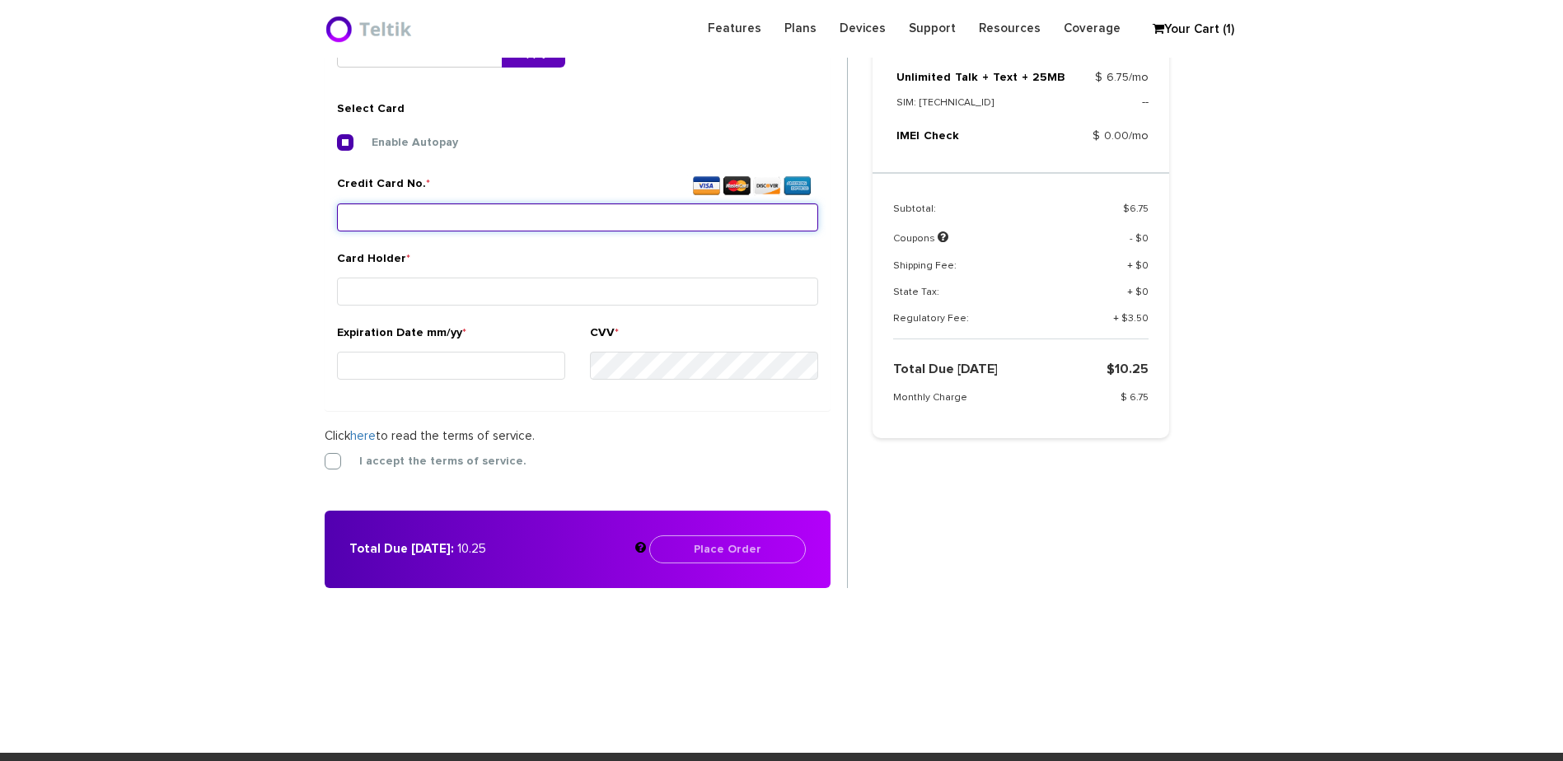
scroll to position [616, 0]
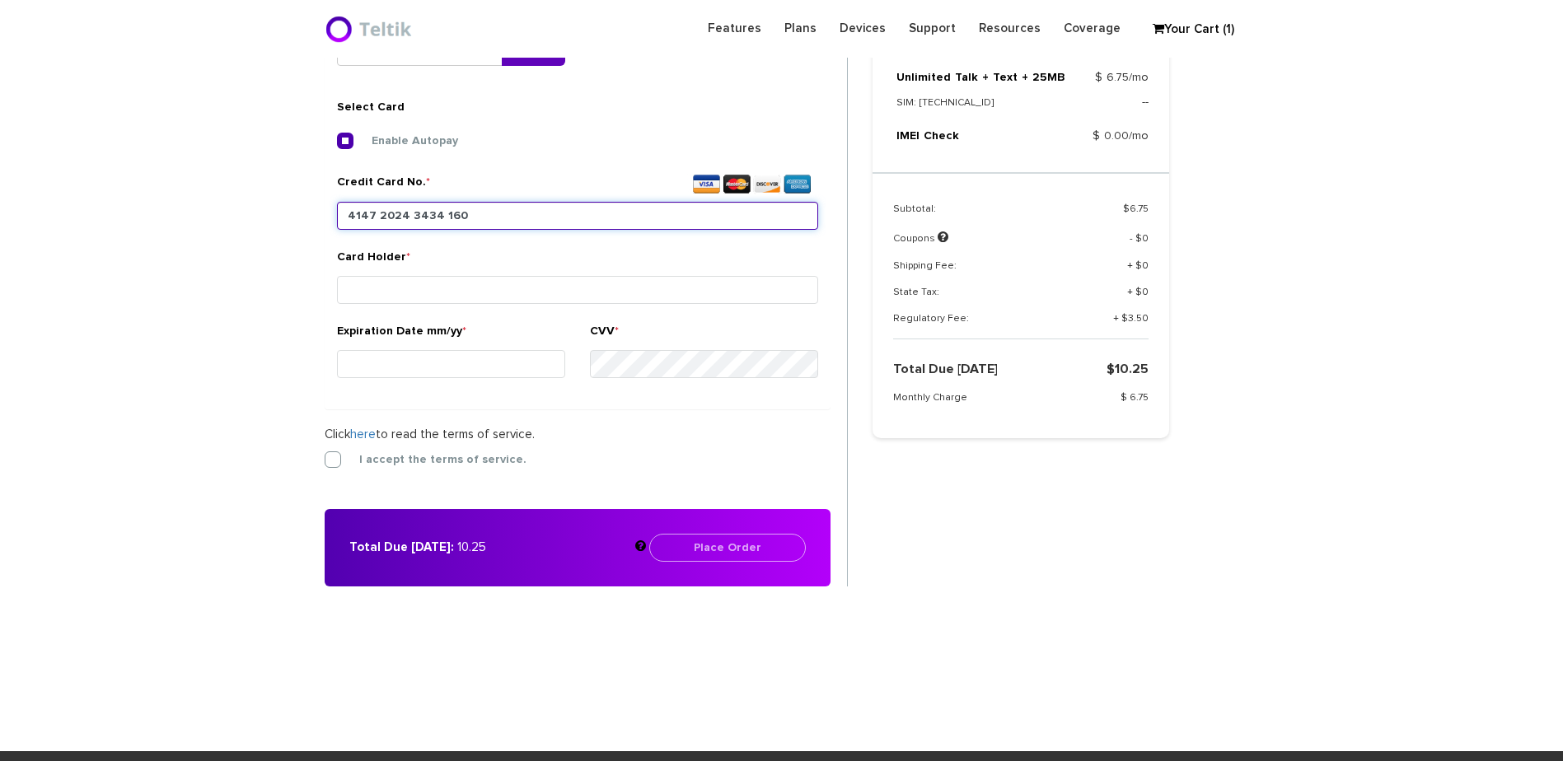
type input "4147 2024 3434 1606"
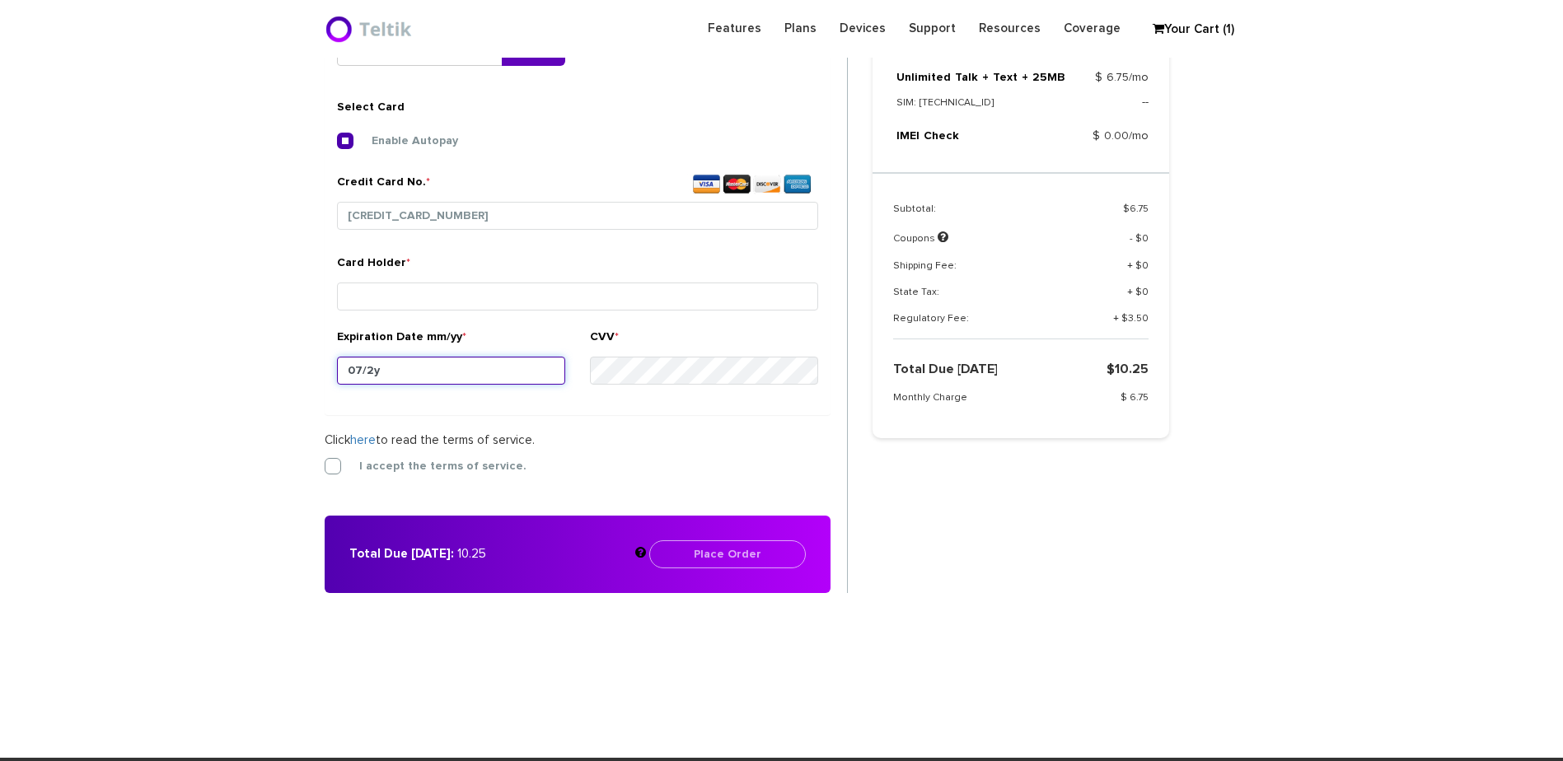
type input "07/29"
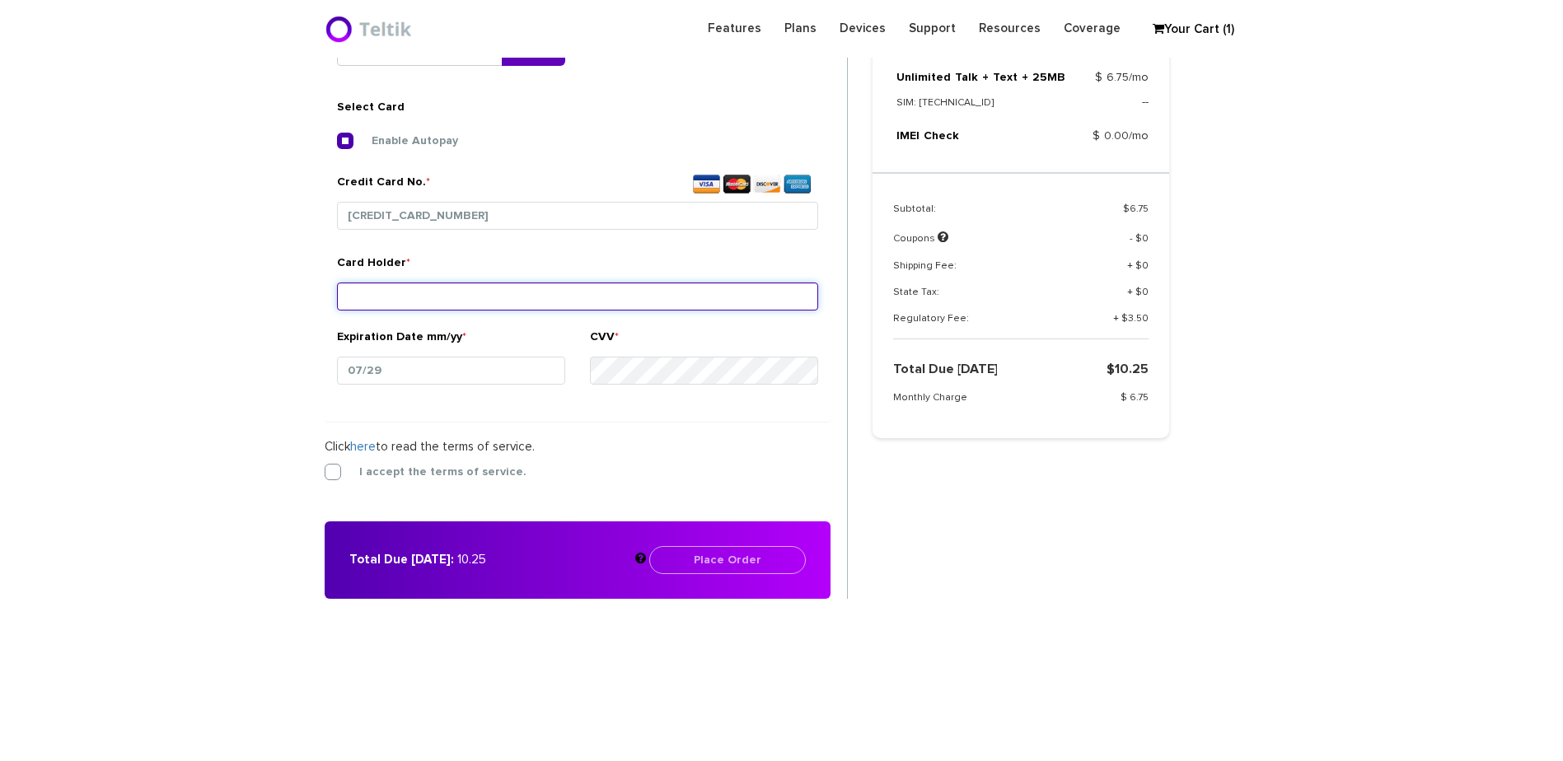
click at [432, 306] on input "Card Holder *" at bounding box center [577, 297] width 481 height 28
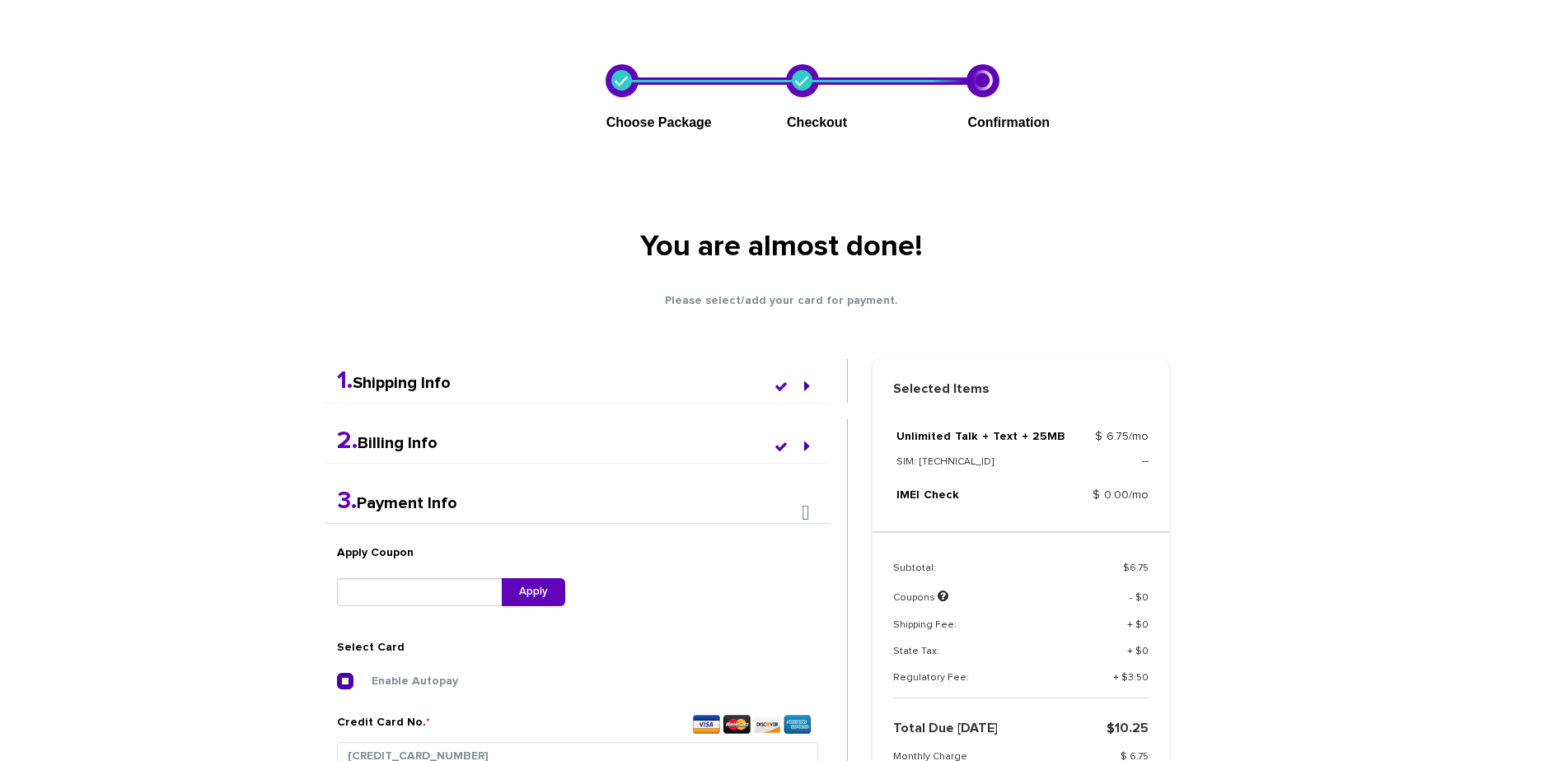
scroll to position [247, 0]
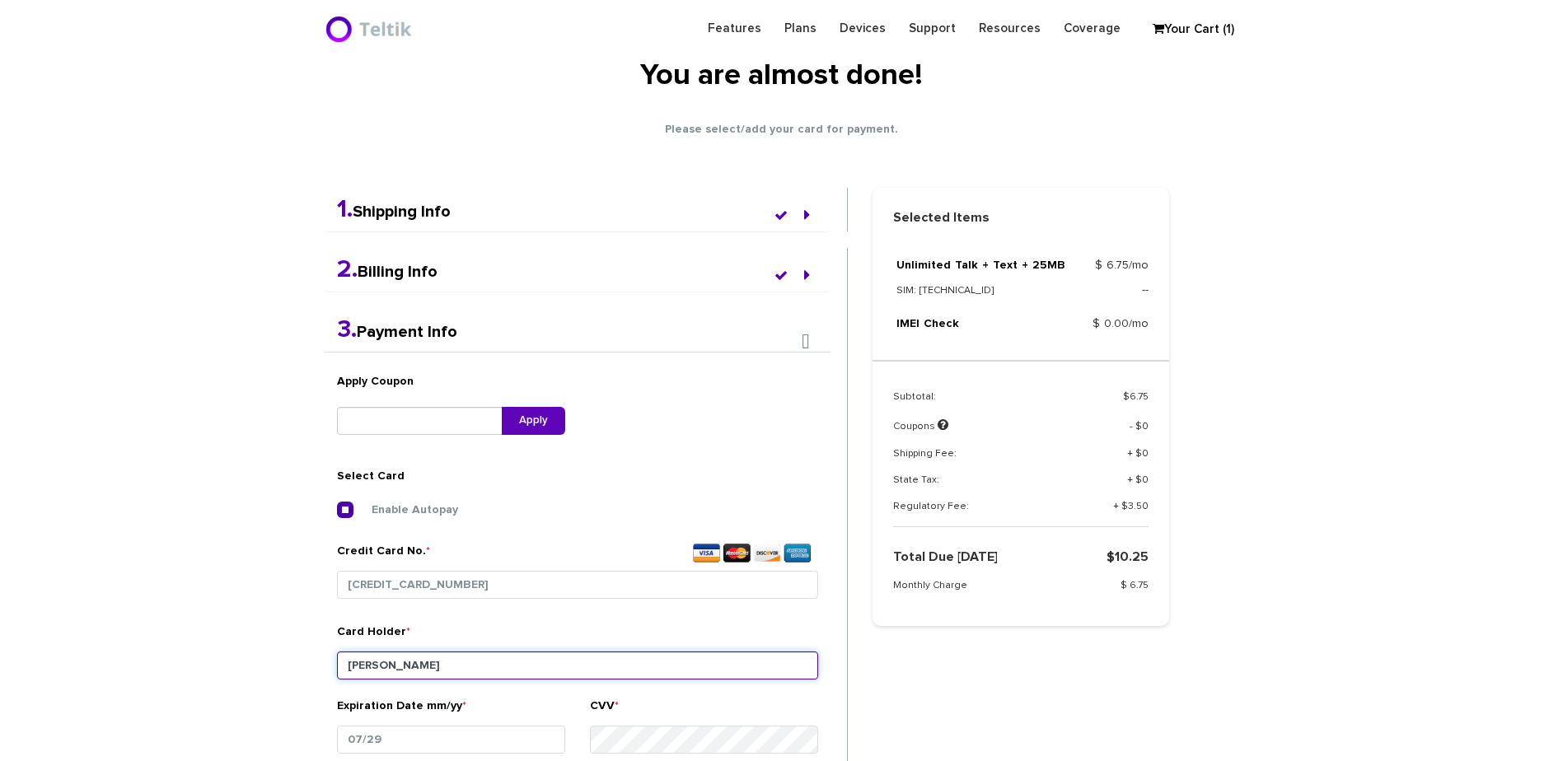
type input "Moshe Schmidt"
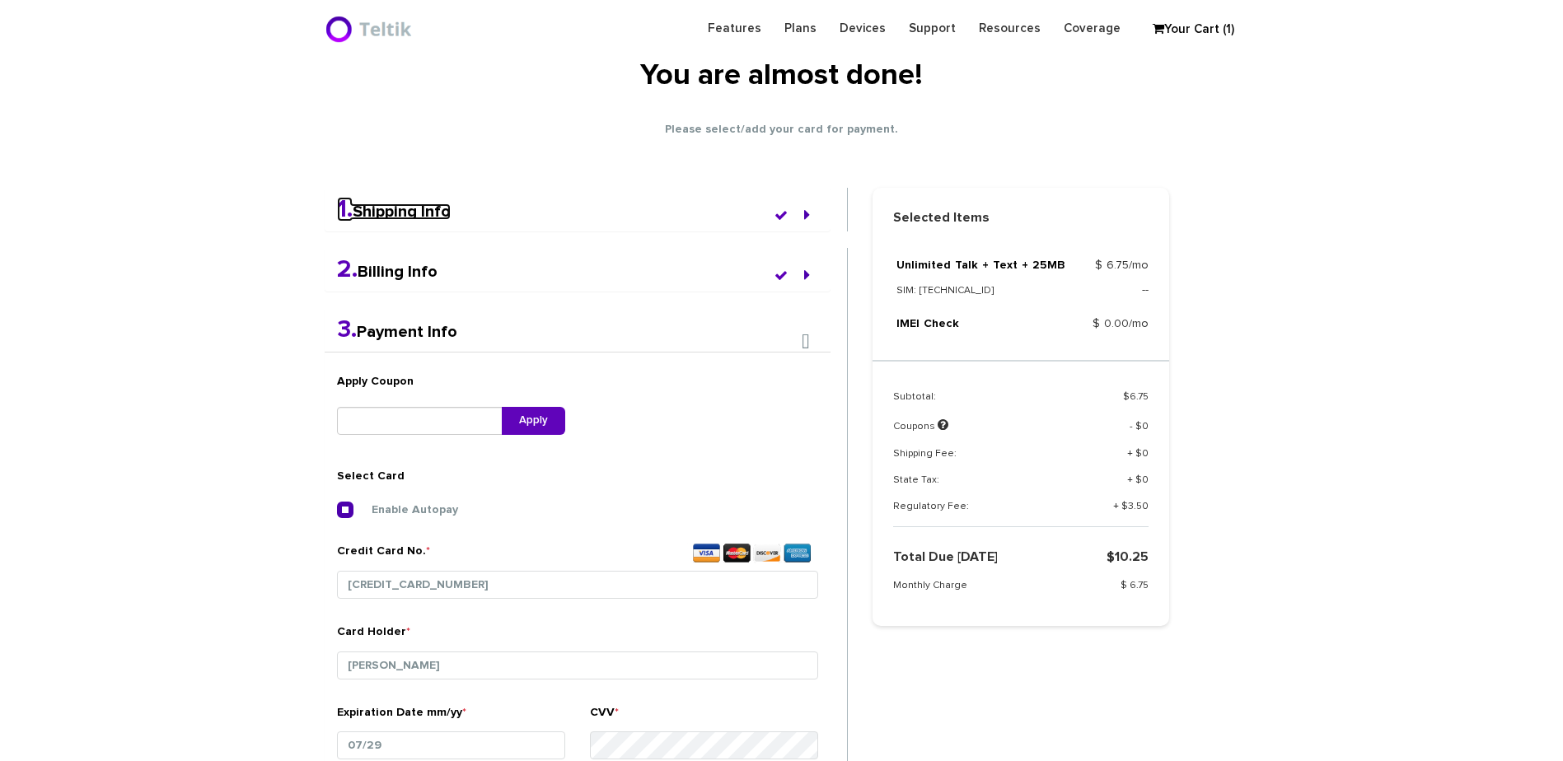
click at [411, 205] on link "1. Shipping Info" at bounding box center [394, 211] width 114 height 16
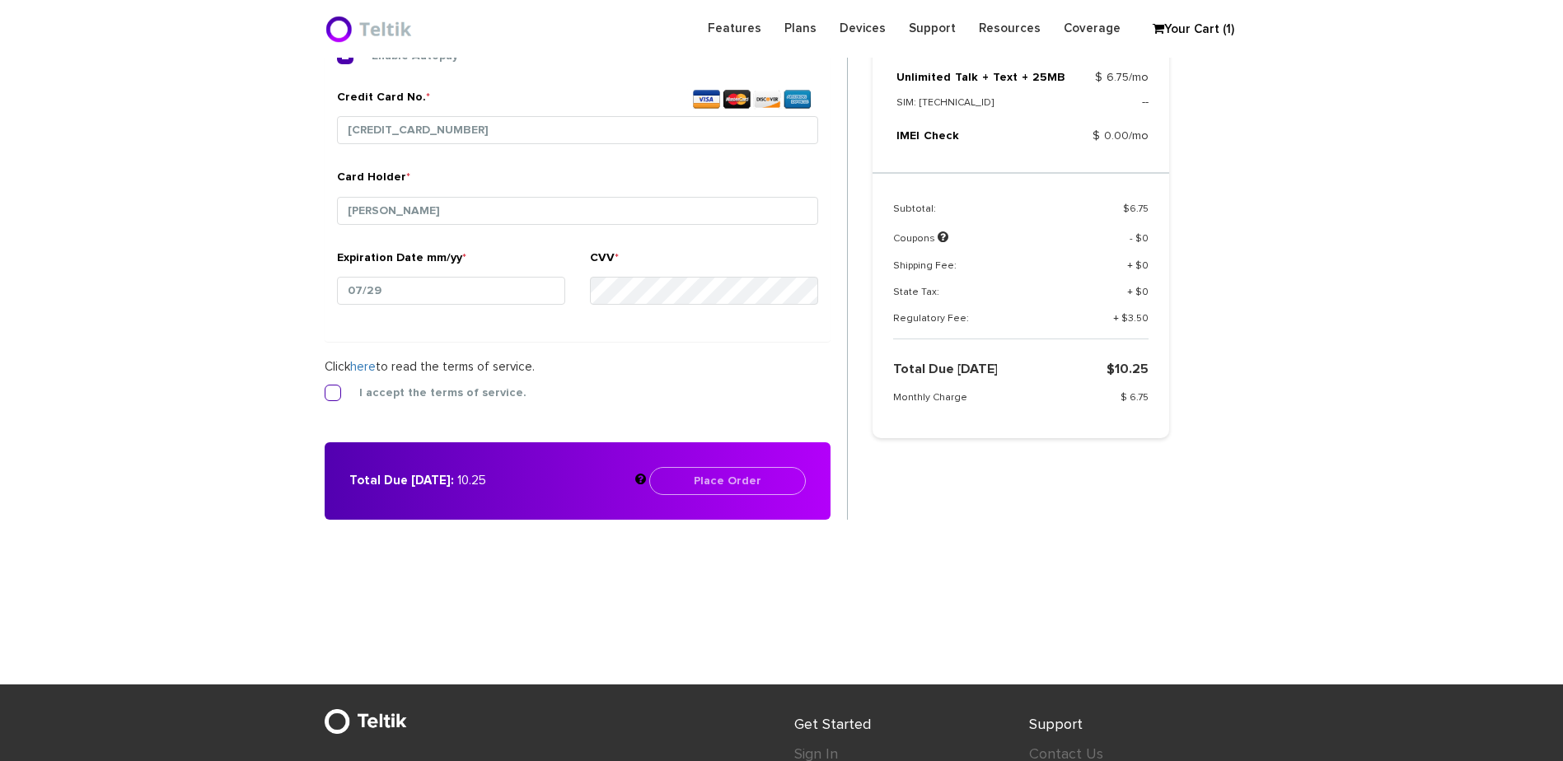
click at [433, 389] on label "I accept the terms of service." at bounding box center [430, 393] width 192 height 15
click at [325, 388] on input "I accept the terms of service." at bounding box center [325, 388] width 0 height 0
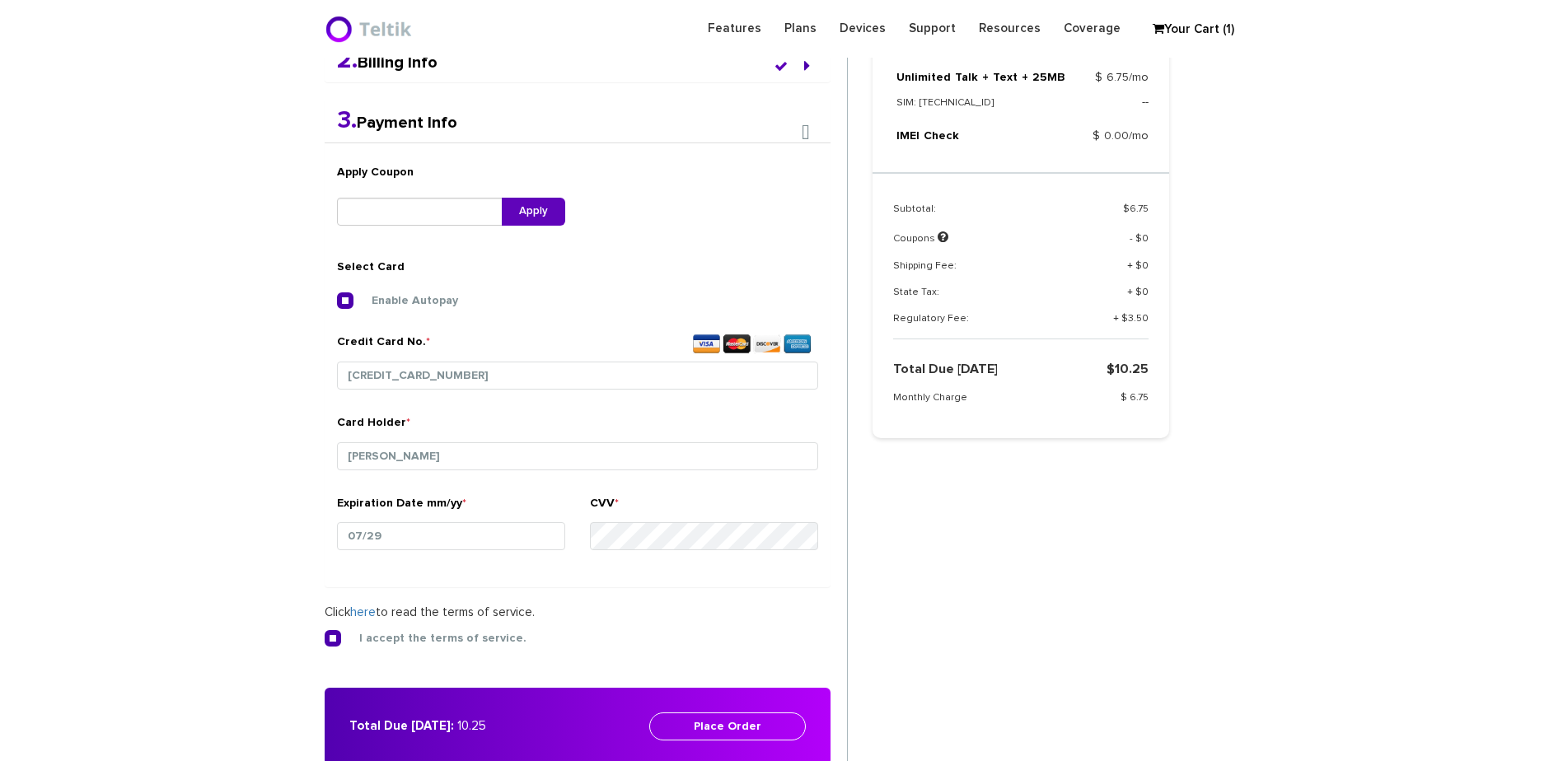
scroll to position [454, 0]
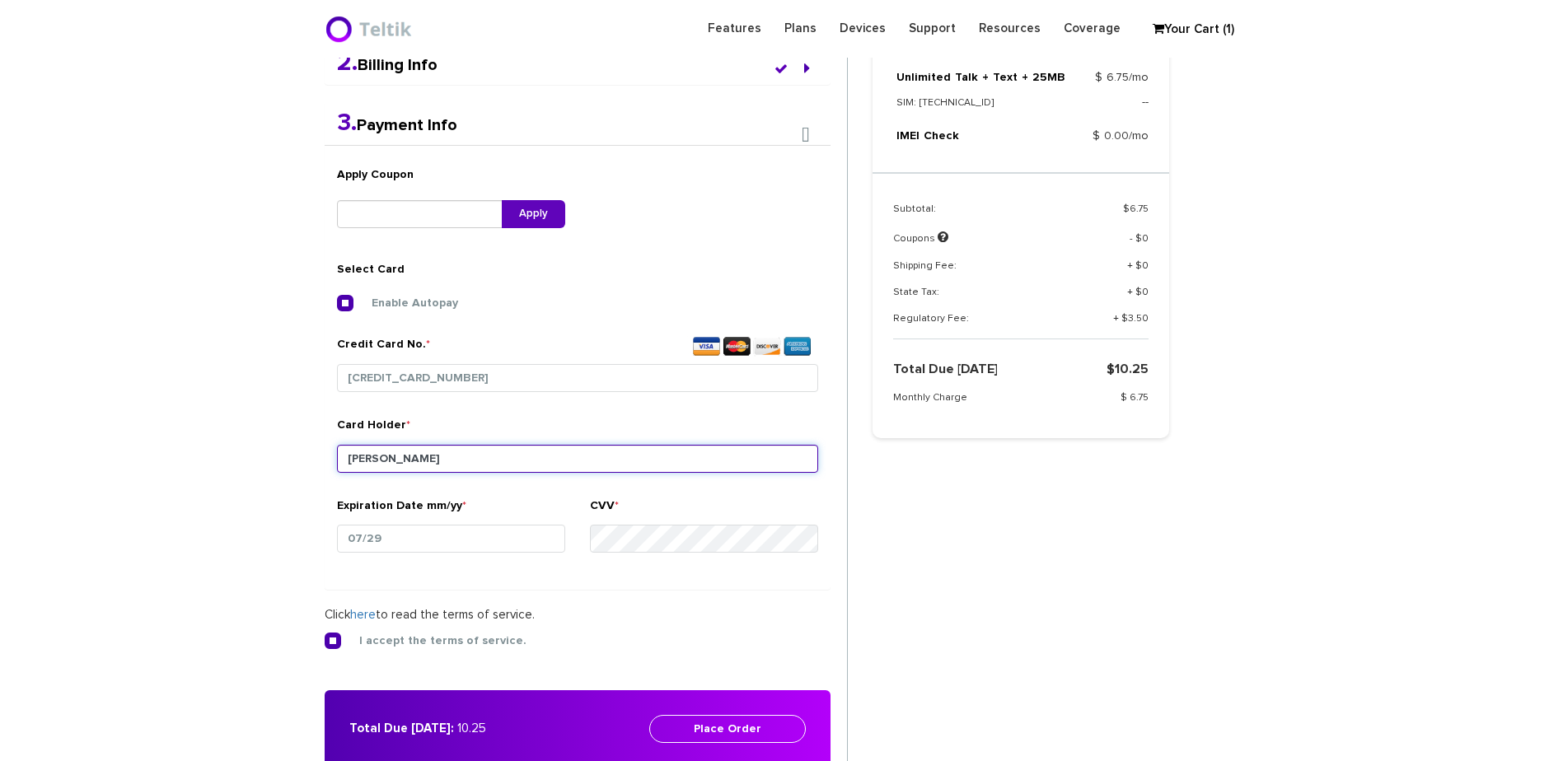
drag, startPoint x: 436, startPoint y: 454, endPoint x: 387, endPoint y: 460, distance: 48.9
click at [387, 460] on input "Moshe Schmidt" at bounding box center [577, 459] width 481 height 28
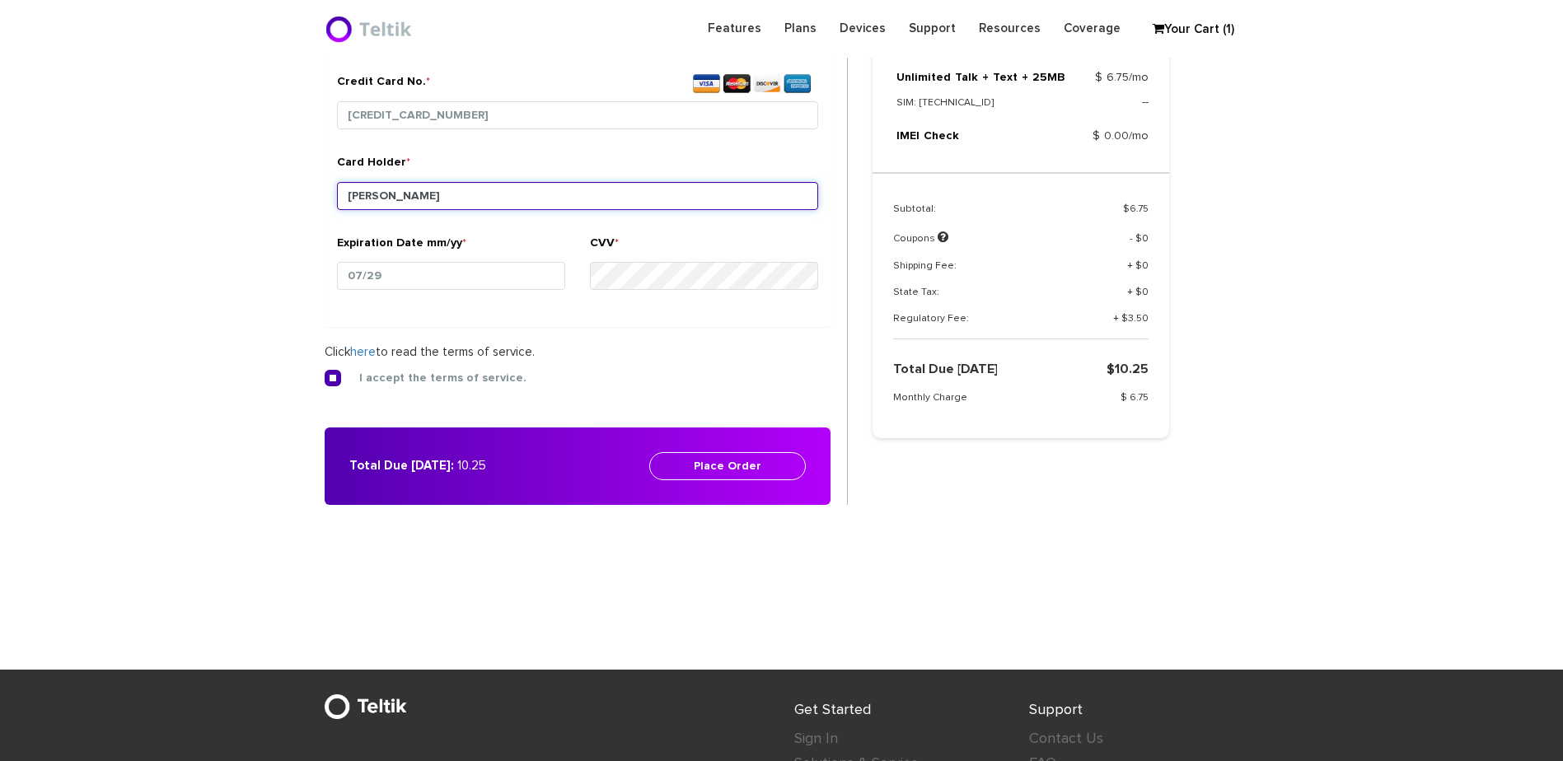
scroll to position [783, 0]
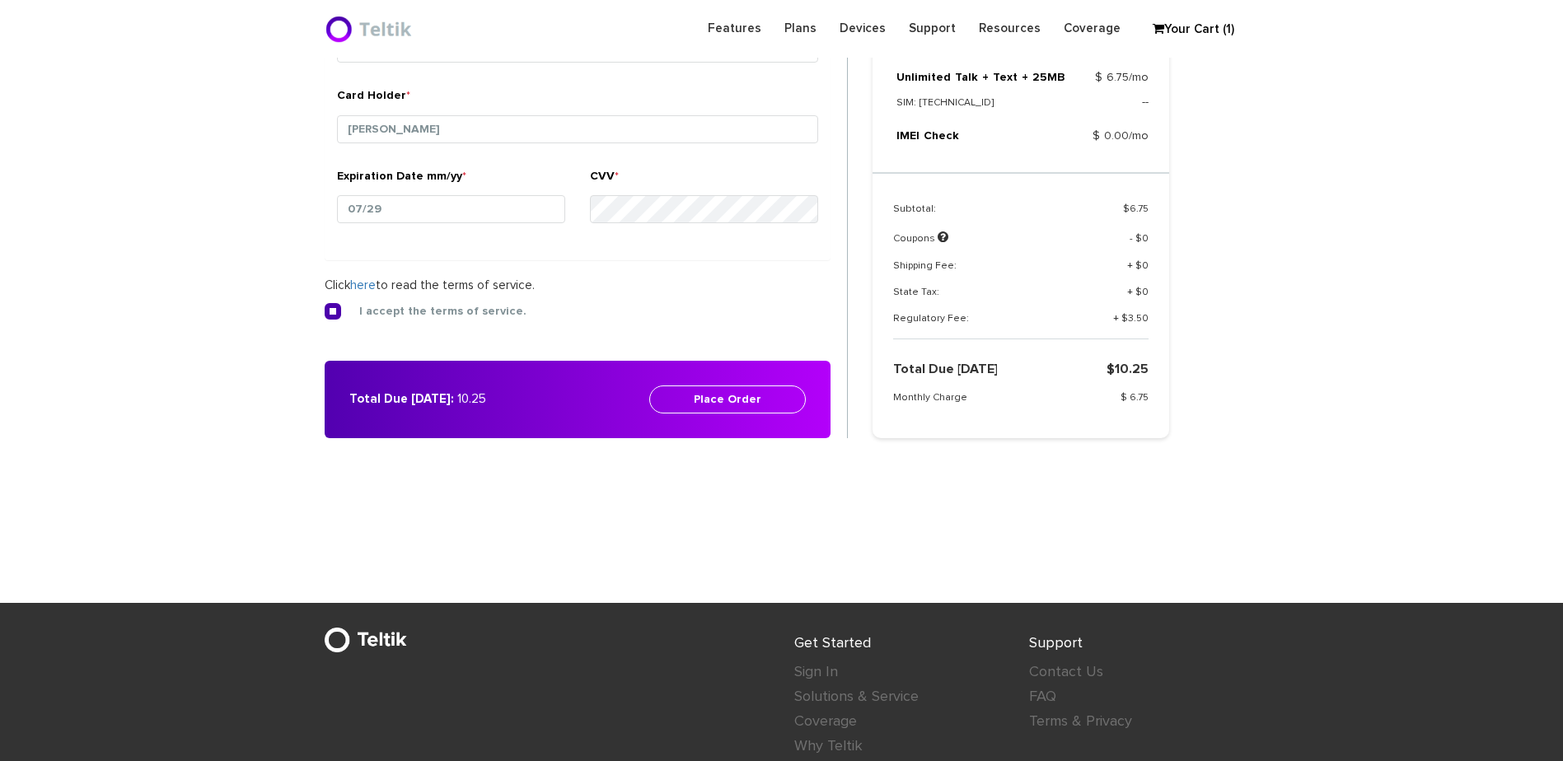
click at [723, 419] on div "Total Due Today: 10.25 Place Order Please enter your billing details" at bounding box center [578, 399] width 506 height 77
click at [719, 399] on button "Place Order" at bounding box center [727, 400] width 157 height 28
